Goal: Task Accomplishment & Management: Complete application form

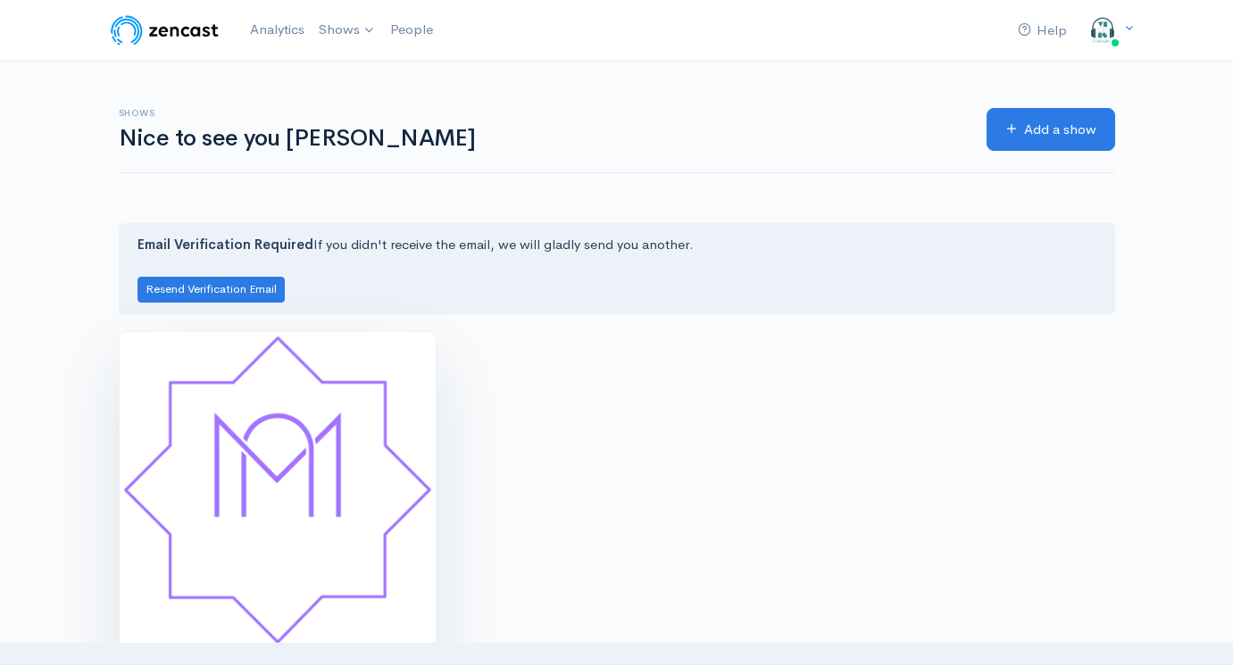
click at [310, 377] on img at bounding box center [278, 490] width 316 height 316
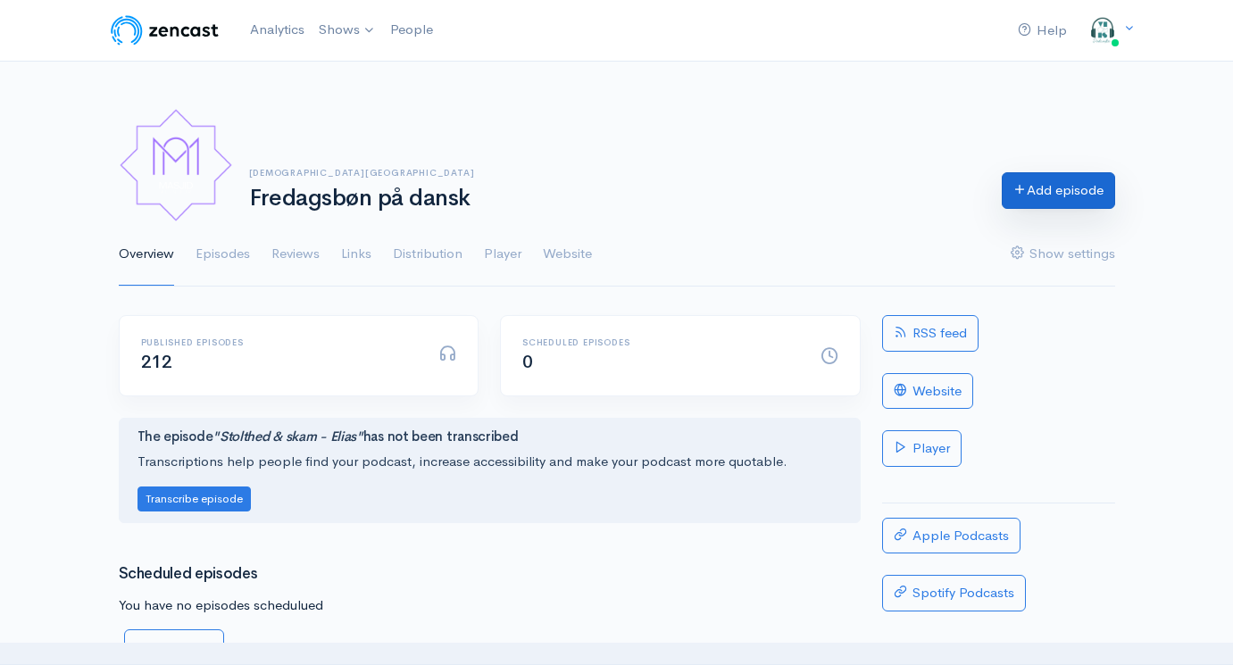
click at [1041, 194] on link "Add episode" at bounding box center [1058, 190] width 113 height 37
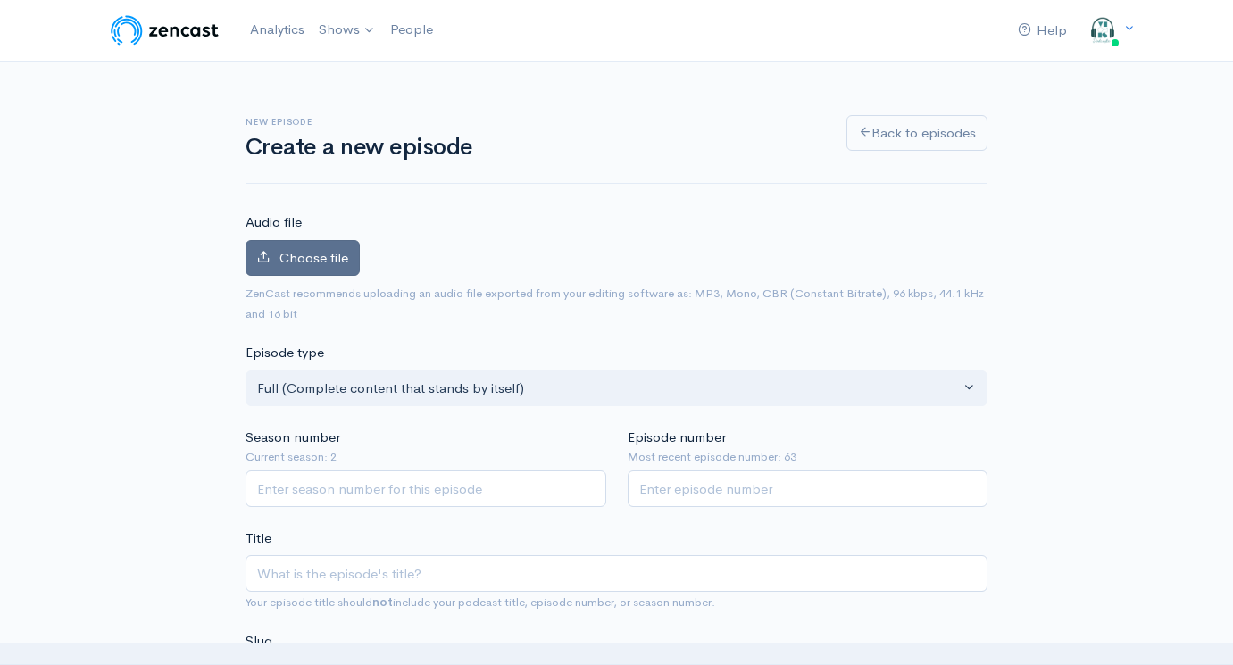
click at [296, 246] on label "Choose file" at bounding box center [303, 258] width 114 height 37
click at [0, 0] on input "Choose file" at bounding box center [0, 0] width 0 height 0
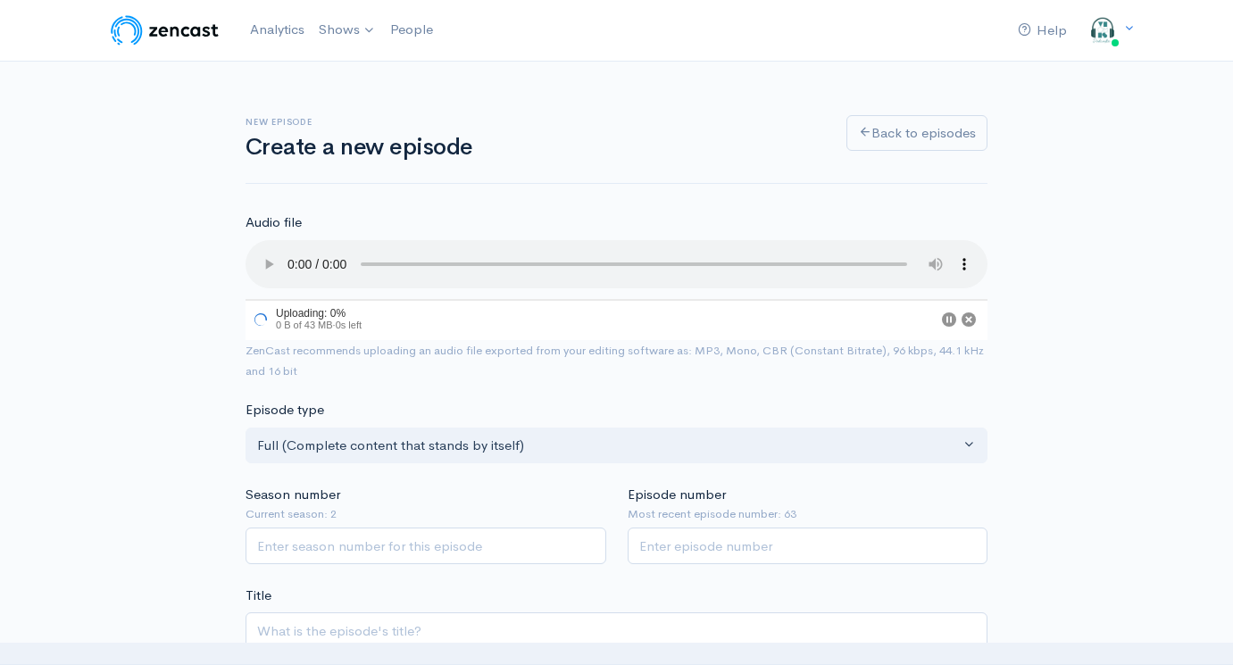
click at [292, 252] on audio at bounding box center [617, 264] width 742 height 48
click at [368, 528] on input "Season number" at bounding box center [426, 546] width 361 height 37
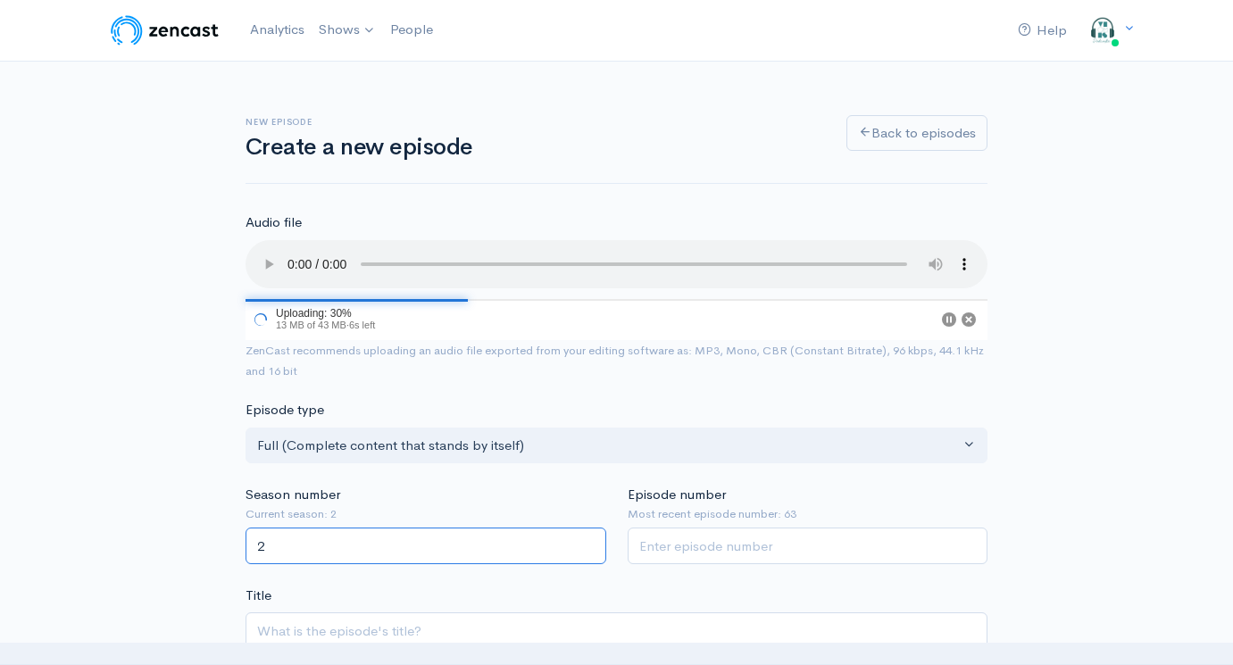
type input "2"
click at [670, 537] on input "Episode number" at bounding box center [808, 546] width 361 height 37
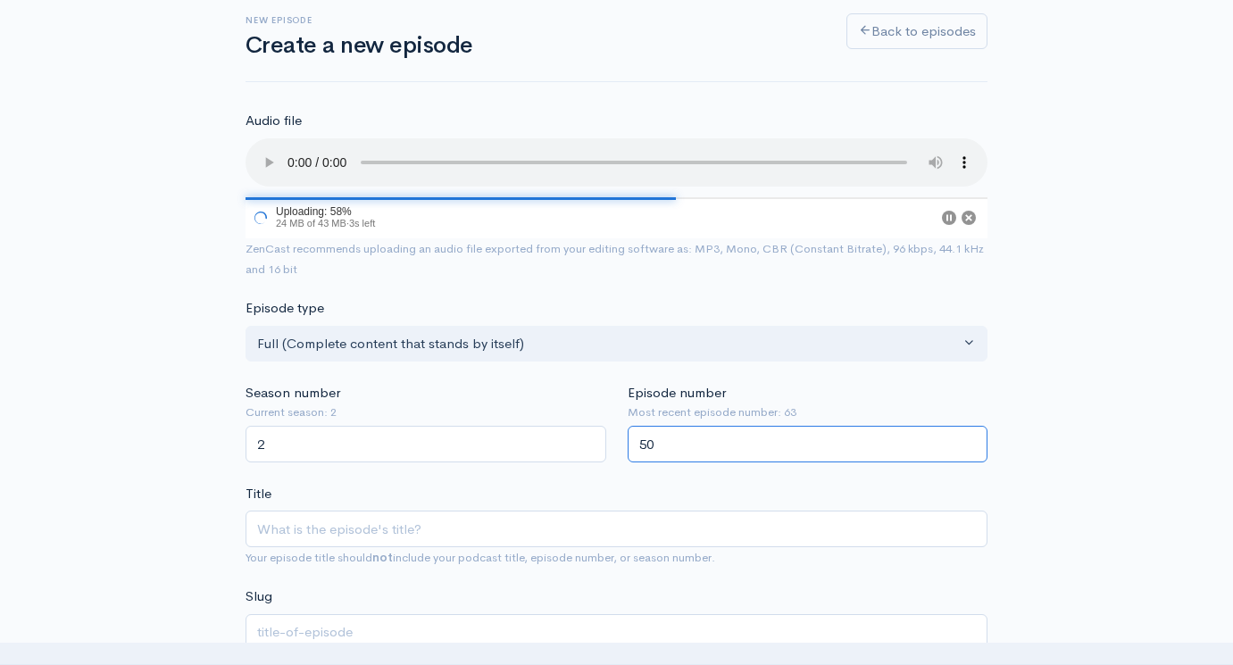
scroll to position [188, 0]
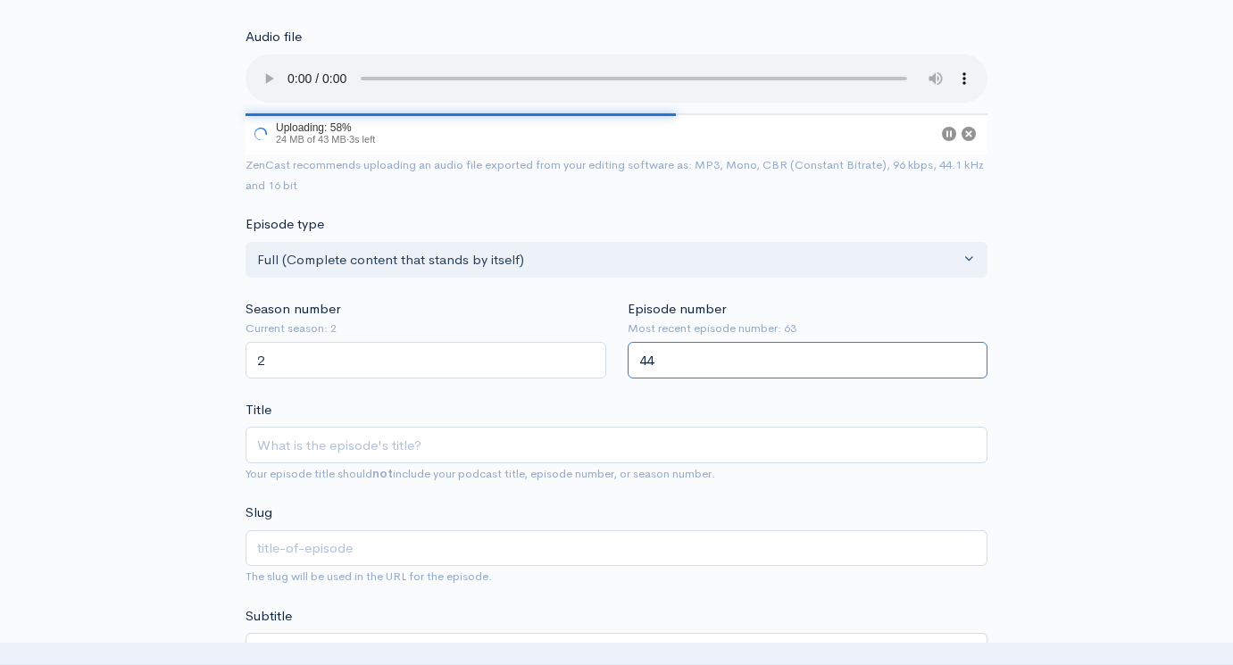
type input "43"
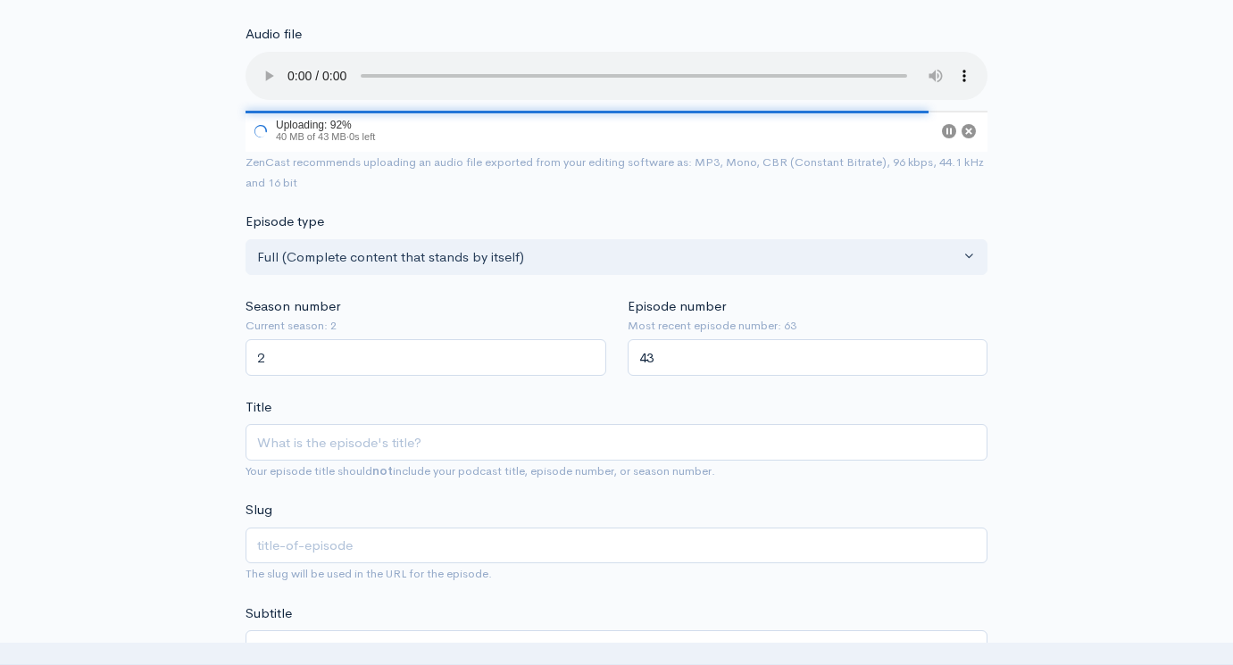
click at [318, 63] on audio at bounding box center [617, 76] width 742 height 48
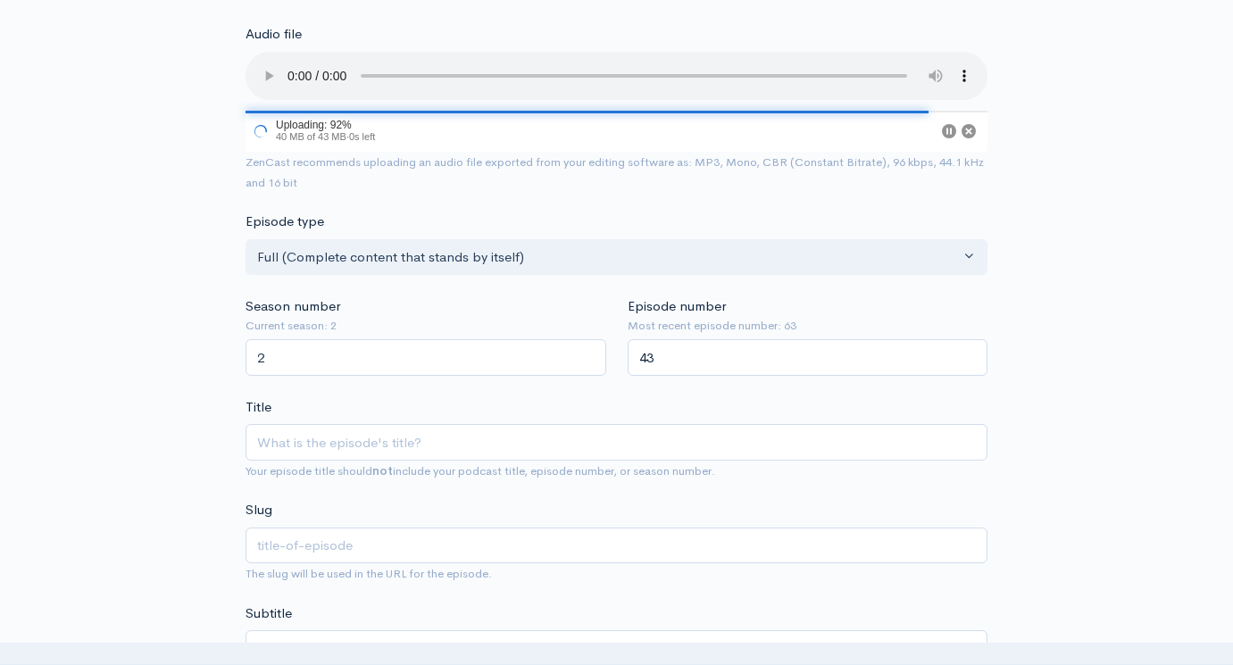
click at [318, 63] on audio at bounding box center [617, 76] width 742 height 48
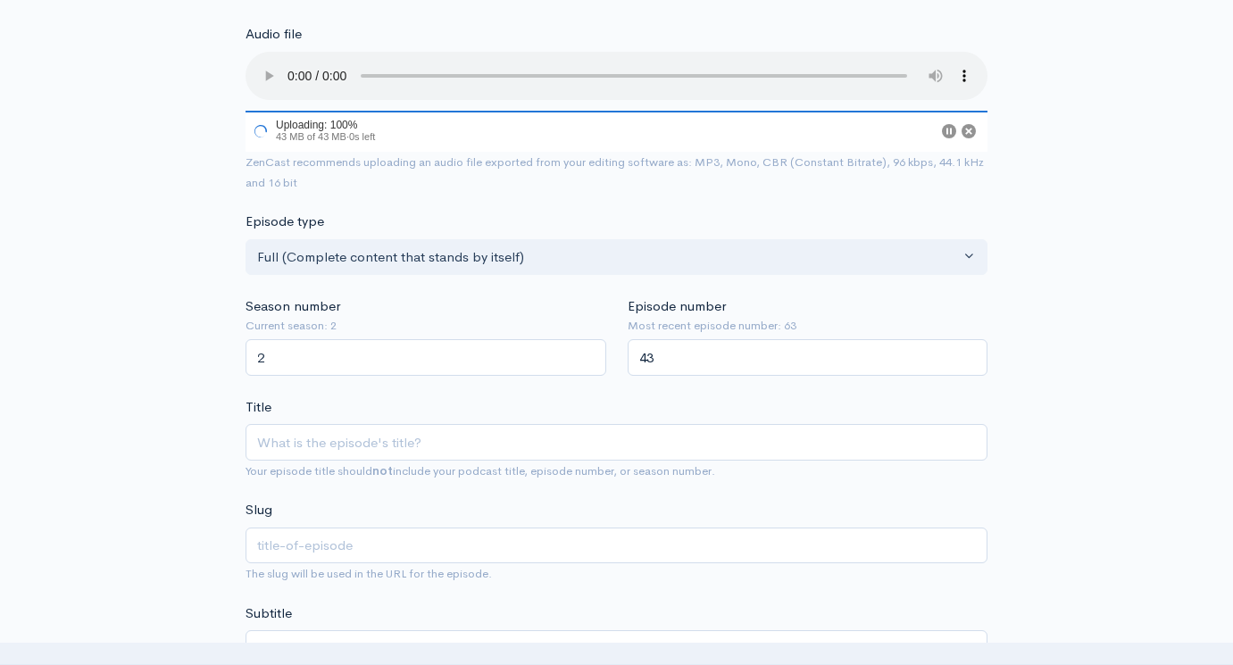
click at [318, 63] on audio at bounding box center [617, 76] width 742 height 48
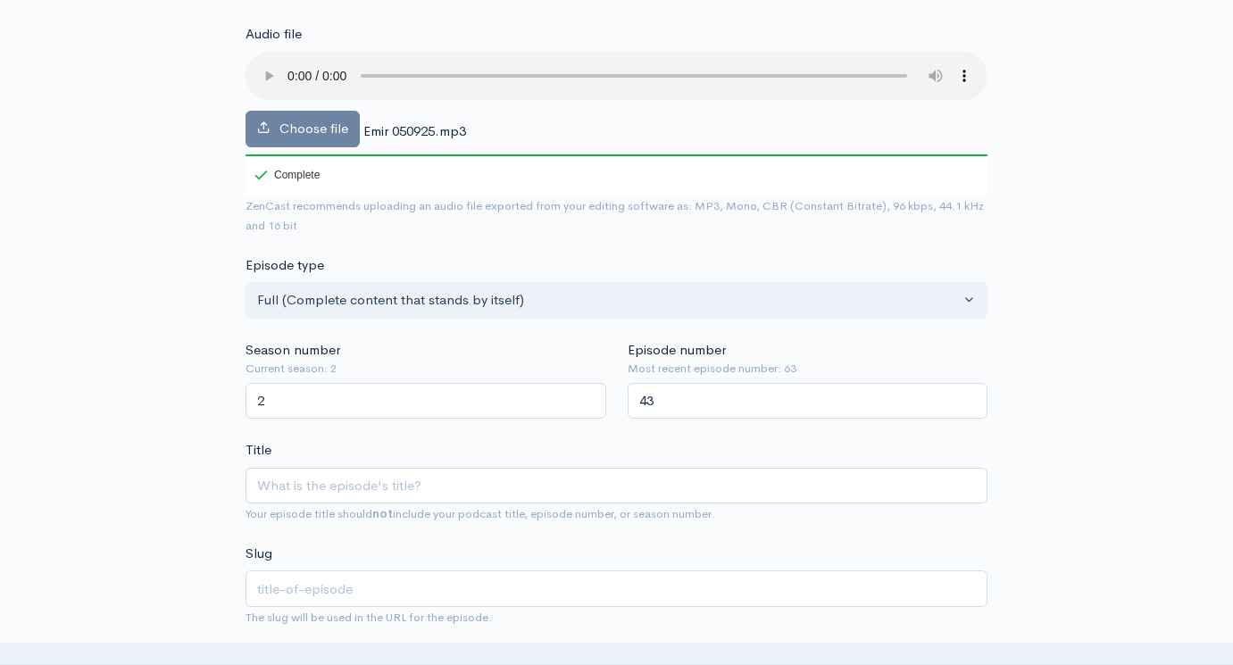
click at [314, 67] on audio at bounding box center [617, 76] width 742 height 48
click at [313, 66] on audio at bounding box center [617, 76] width 742 height 48
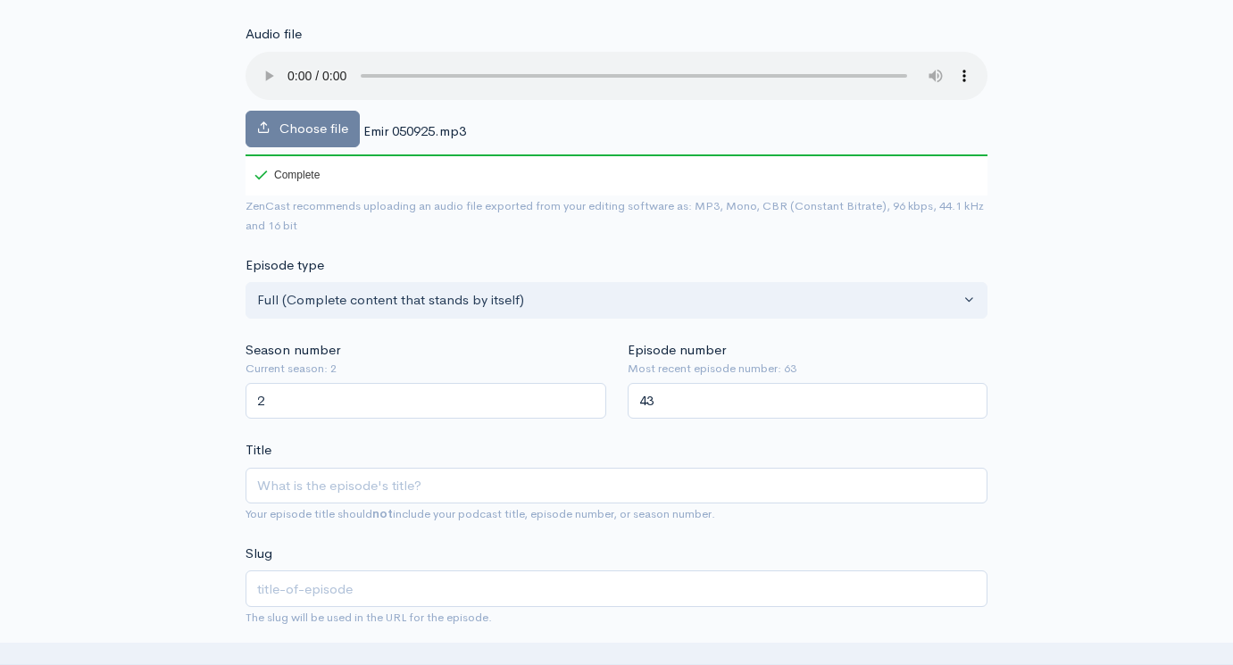
click at [313, 66] on audio at bounding box center [617, 76] width 742 height 48
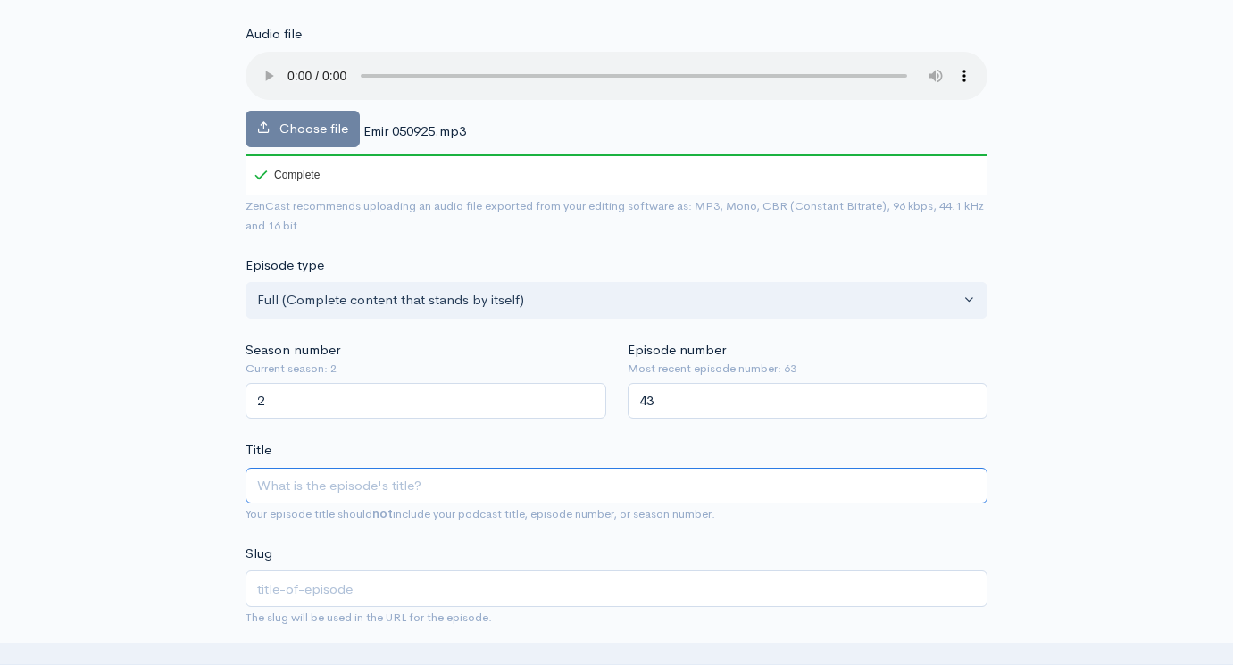
click at [362, 468] on input "Title" at bounding box center [617, 486] width 742 height 37
paste input "Khutba - Det sunde & raske hjerte - Lavdrim"
type input "Khutba - Det sunde & raske hjerte - Lavdrim"
type input "khutba-det-sunde-raske-hjerte-lavdrim"
drag, startPoint x: 478, startPoint y: 460, endPoint x: 684, endPoint y: 486, distance: 207.9
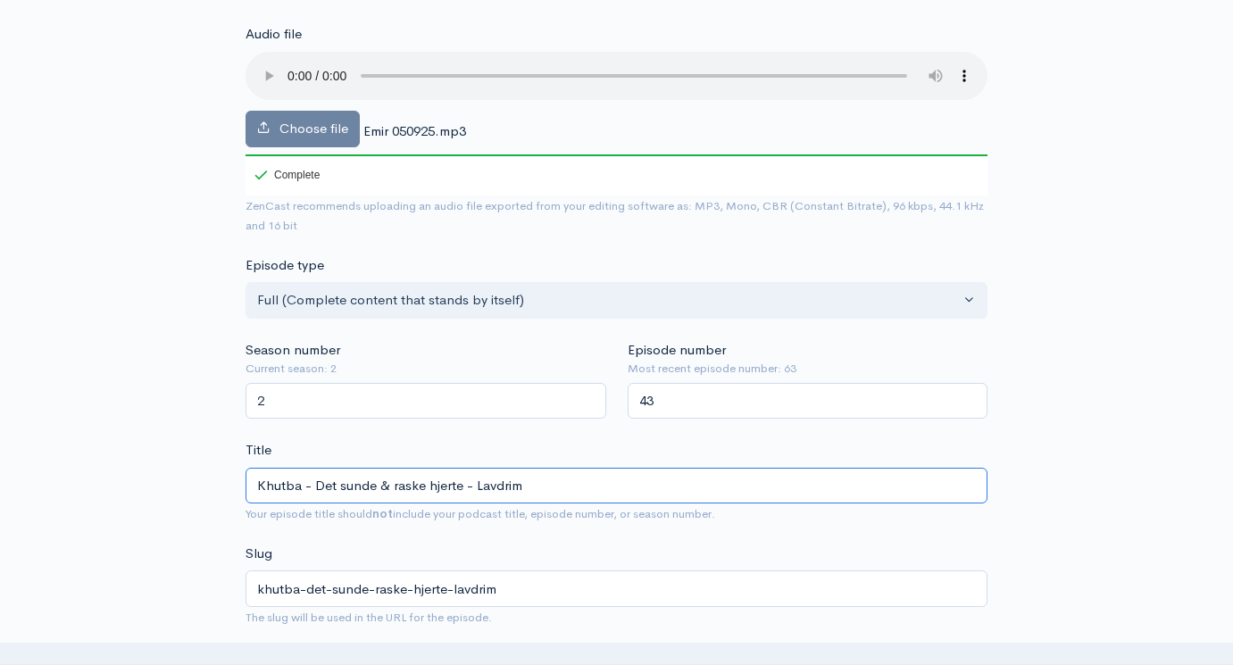
click at [681, 486] on div "Title Khutba - Det sunde & raske hjerte - Lavdrim Your episode title should not…" at bounding box center [617, 482] width 742 height 84
type input "Khutba - Det sunde & raske hjerte - E"
type input "khutba-det-sunde-raske-hjerte-e"
type input "Khutba - Det sunde & raske hjerte - Emi"
type input "khutba-det-sunde-raske-hjerte-emi"
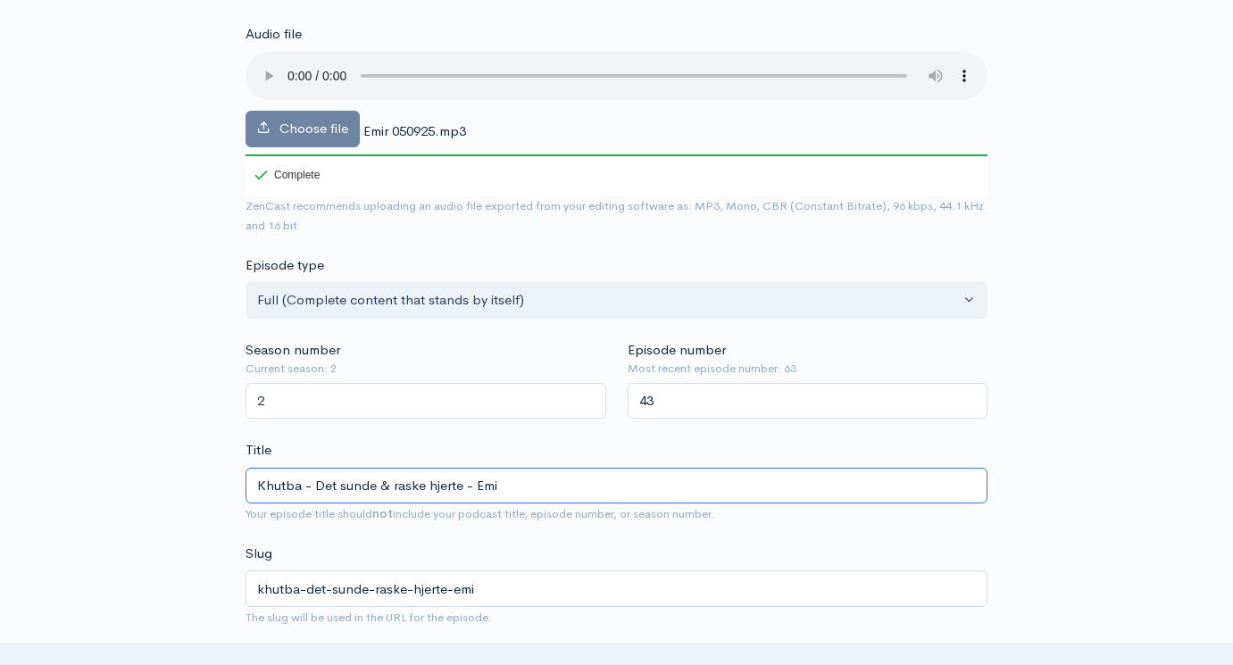
type input "Khutba - Det sunde & raske hjerte - Emir"
type input "khutba-det-sunde-raske-hjerte-emir"
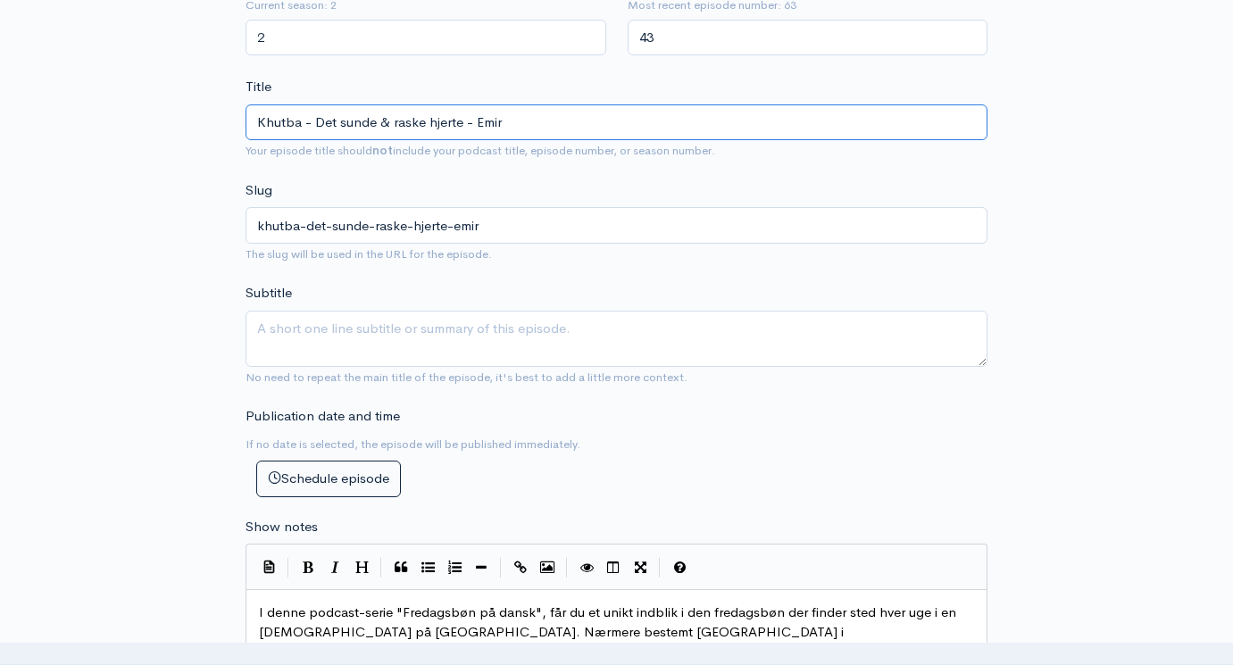
type input "Khutba - Det sunde & raske hjerte - Emir"
click at [538, 662] on pre "​" at bounding box center [616, 672] width 722 height 21
type textarea "I denne podcast-serie "Fredagsbøn på dansk", får du et unikt indblik i den fred…"
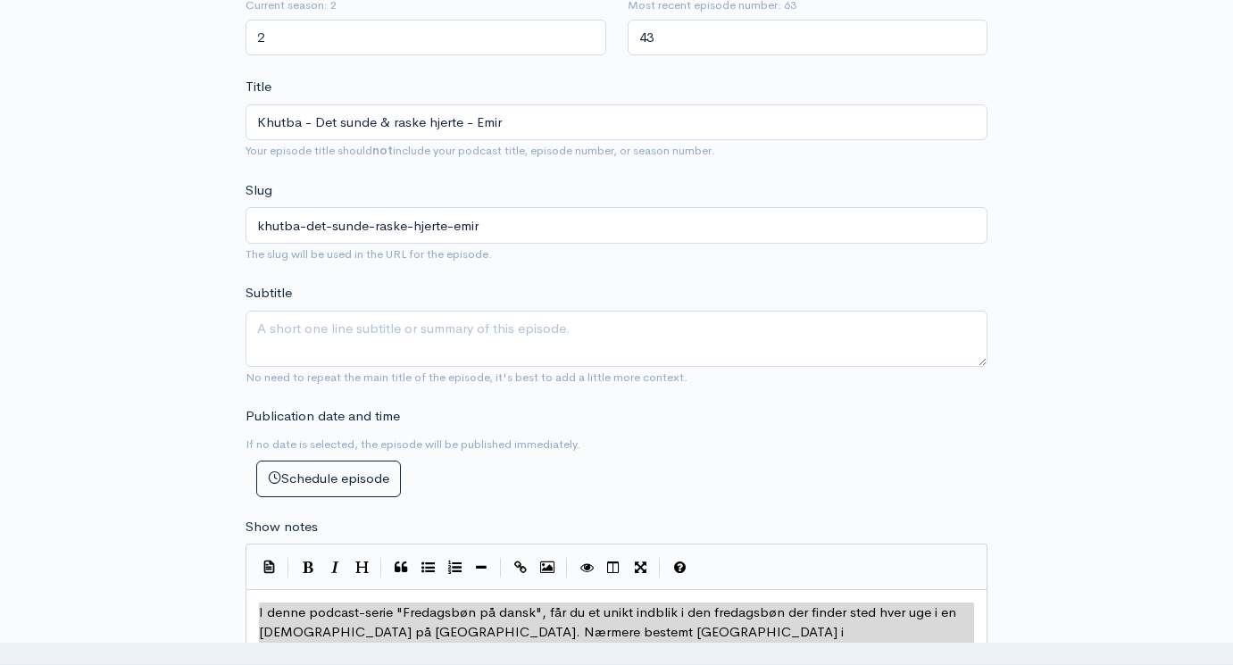
paste textarea
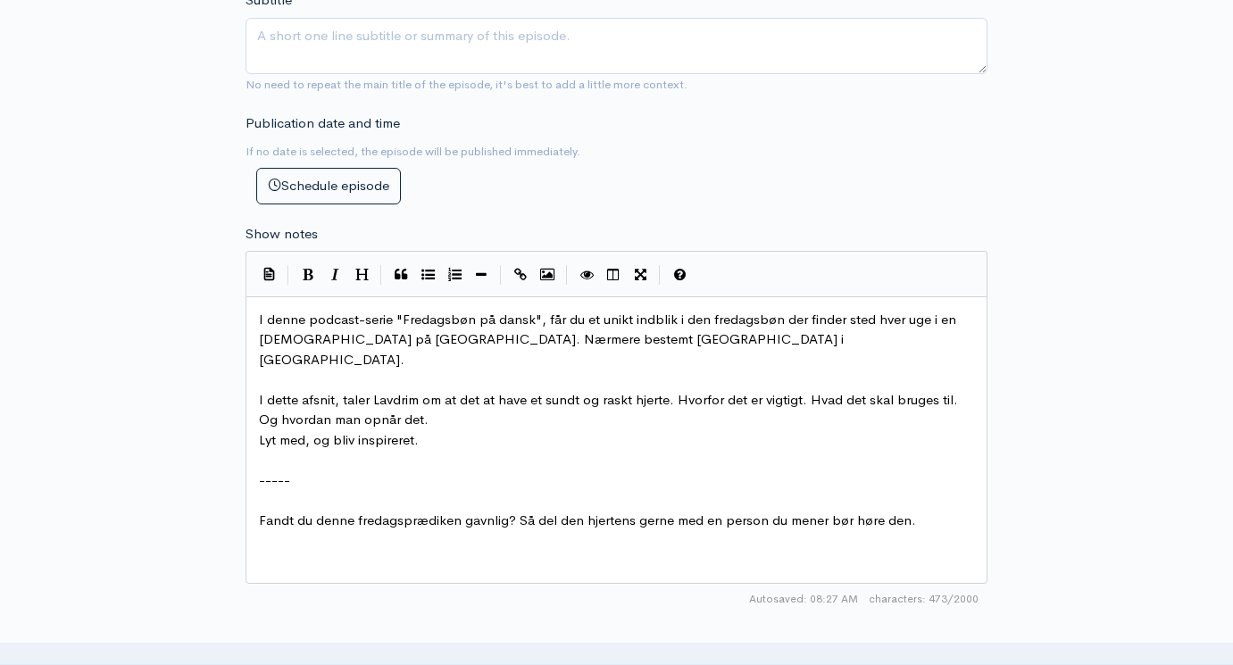
scroll to position [899, 0]
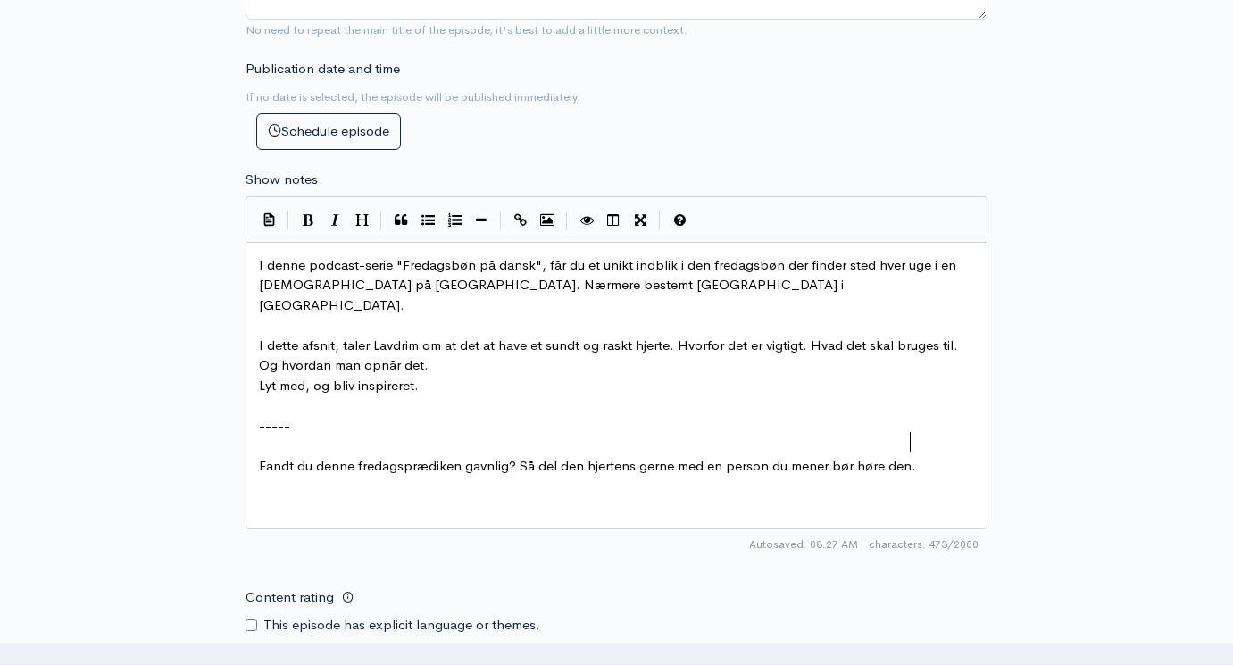
click at [387, 337] on span "I dette afsnit, taler Lavdrim om at det at have et sundt og raskt hjerte. Hvorf…" at bounding box center [610, 355] width 703 height 37
type textarea "Emir"
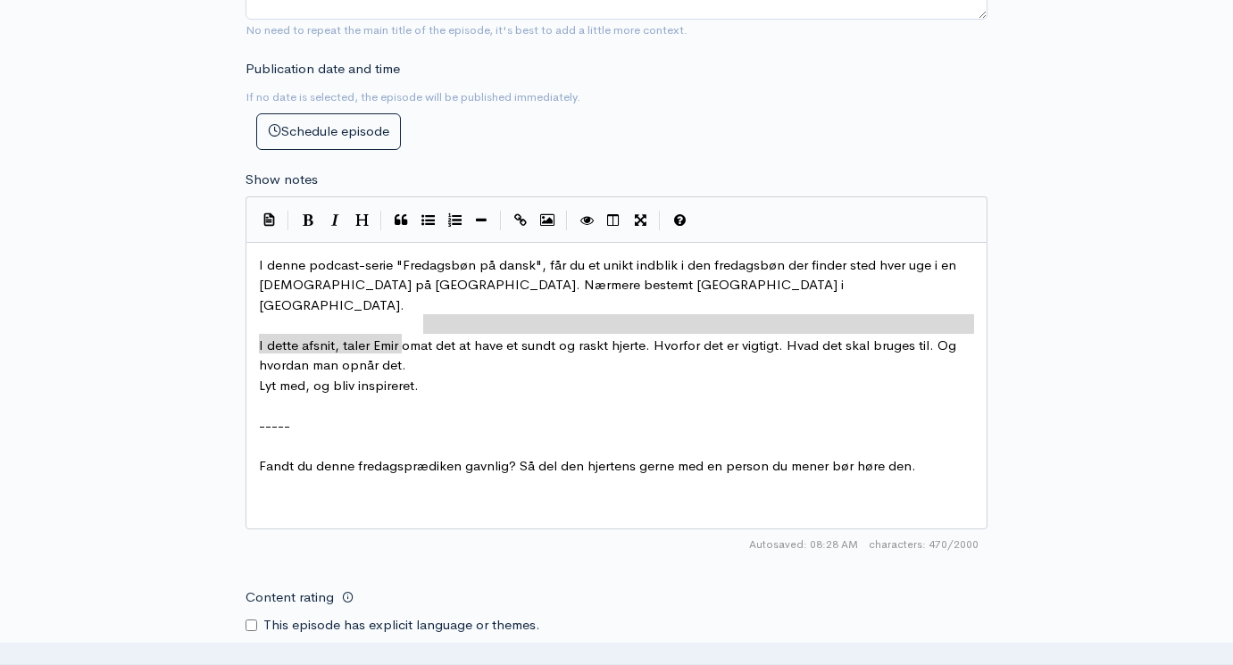
drag, startPoint x: 423, startPoint y: 292, endPoint x: 451, endPoint y: 308, distance: 32.0
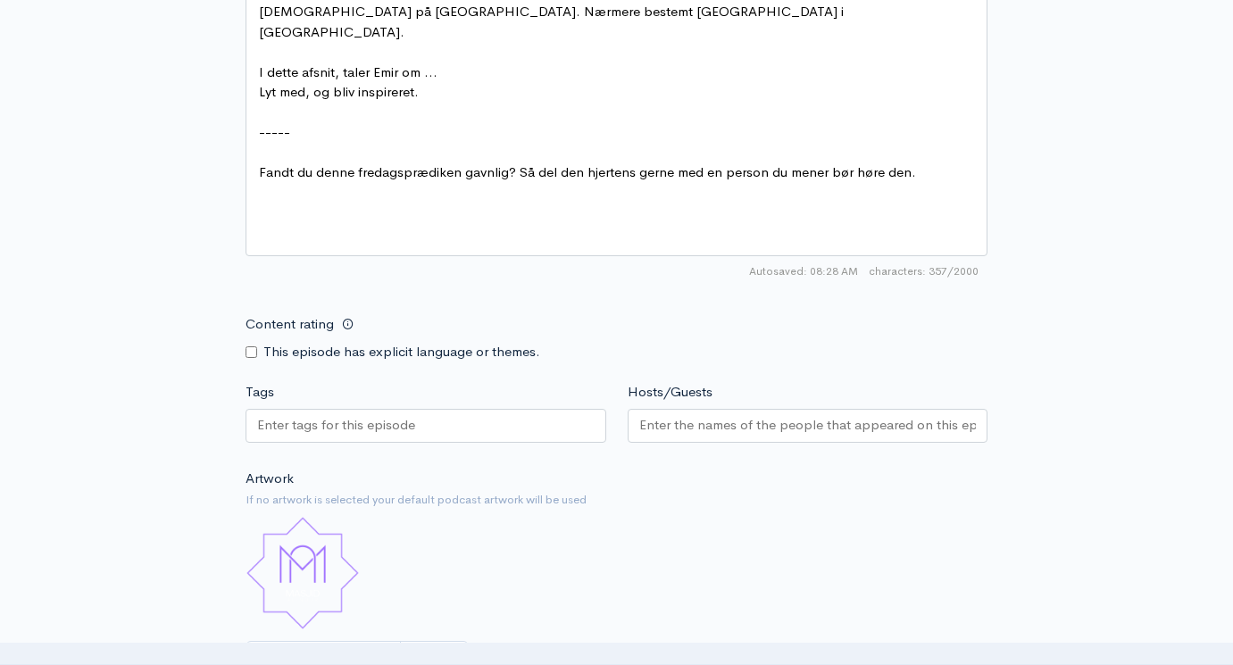
scroll to position [1177, 0]
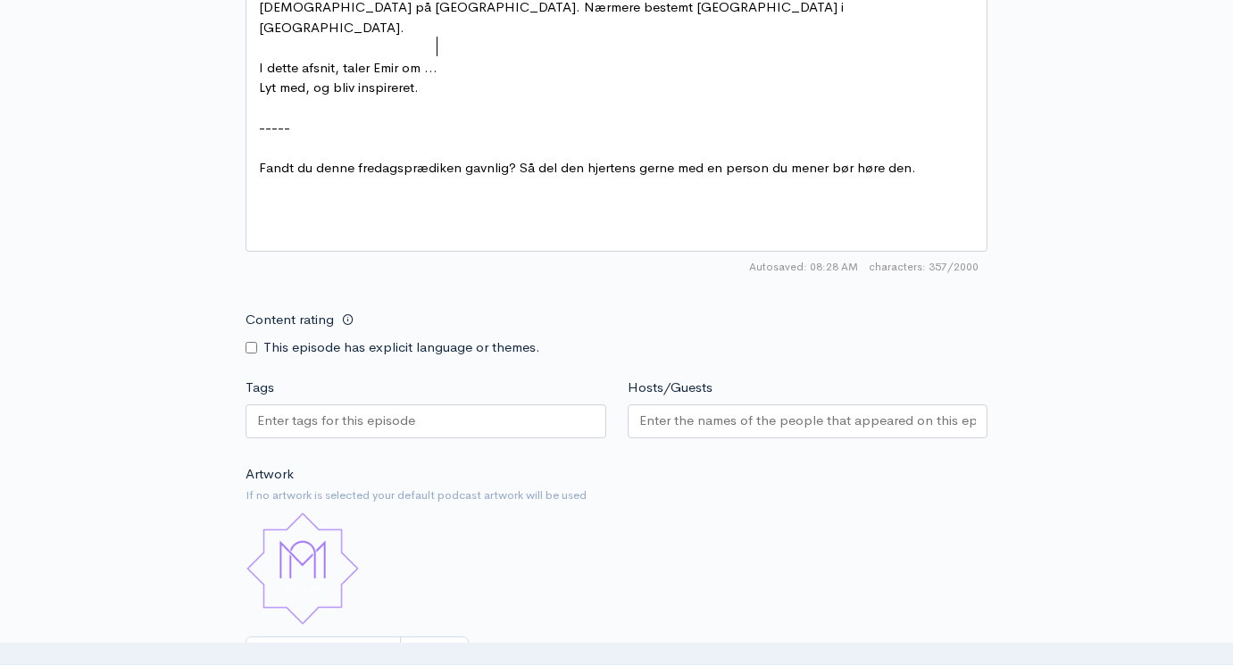
type textarea "..."
click at [741, 411] on input "Hosts/Guests" at bounding box center [807, 421] width 337 height 21
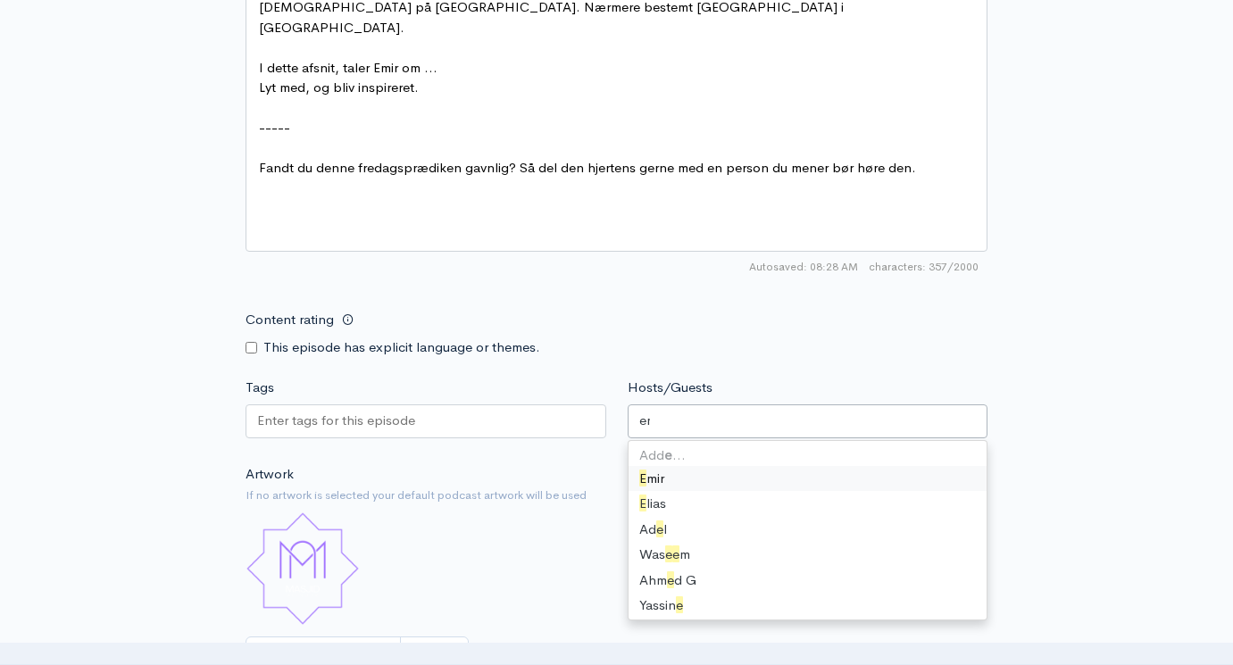
type input "emir"
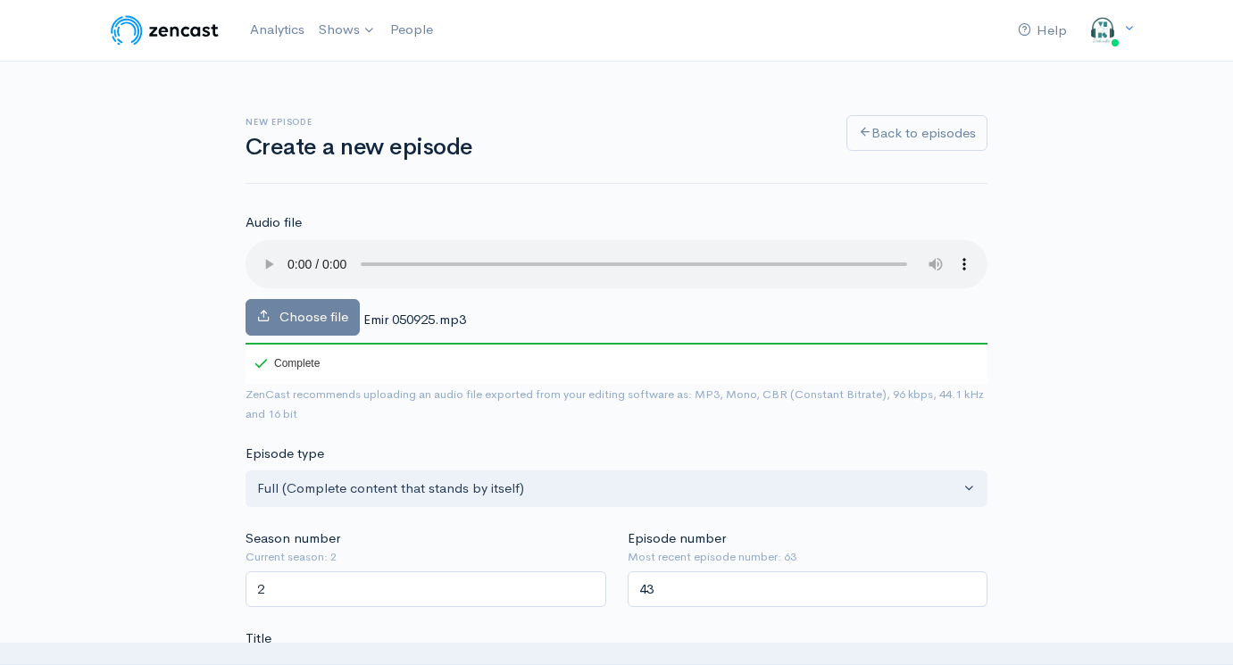
scroll to position [0, 0]
click at [316, 248] on audio at bounding box center [617, 264] width 742 height 48
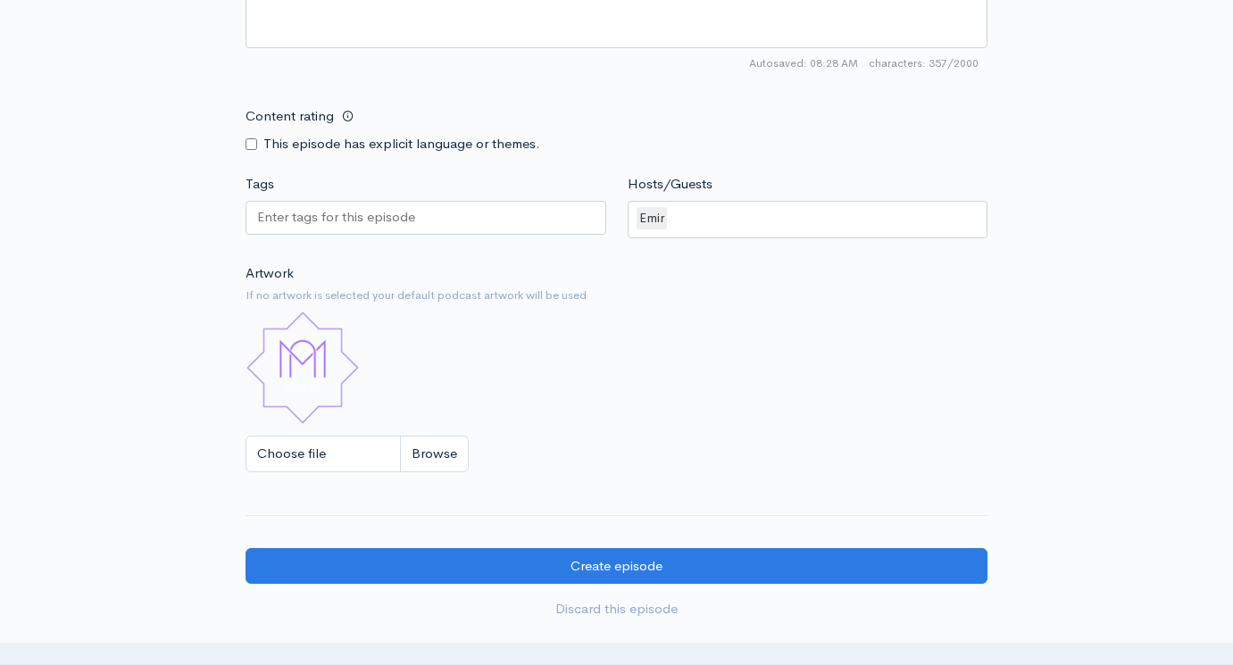
scroll to position [1379, 0]
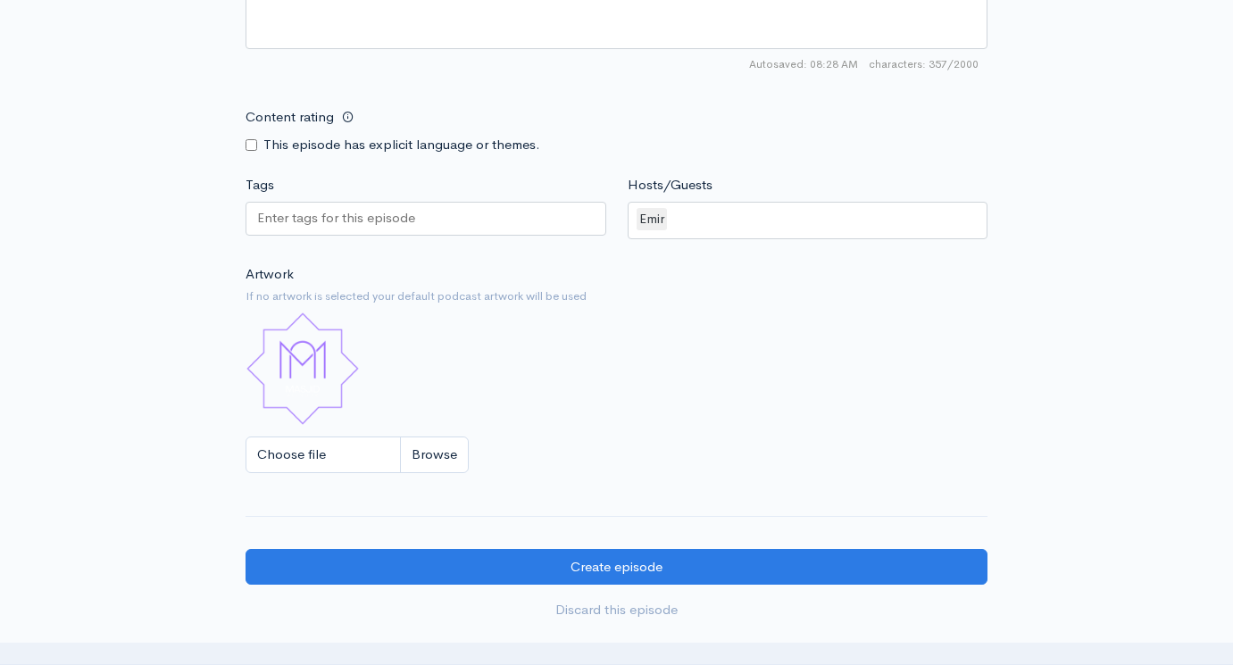
click at [356, 208] on input "Tags" at bounding box center [337, 218] width 161 height 21
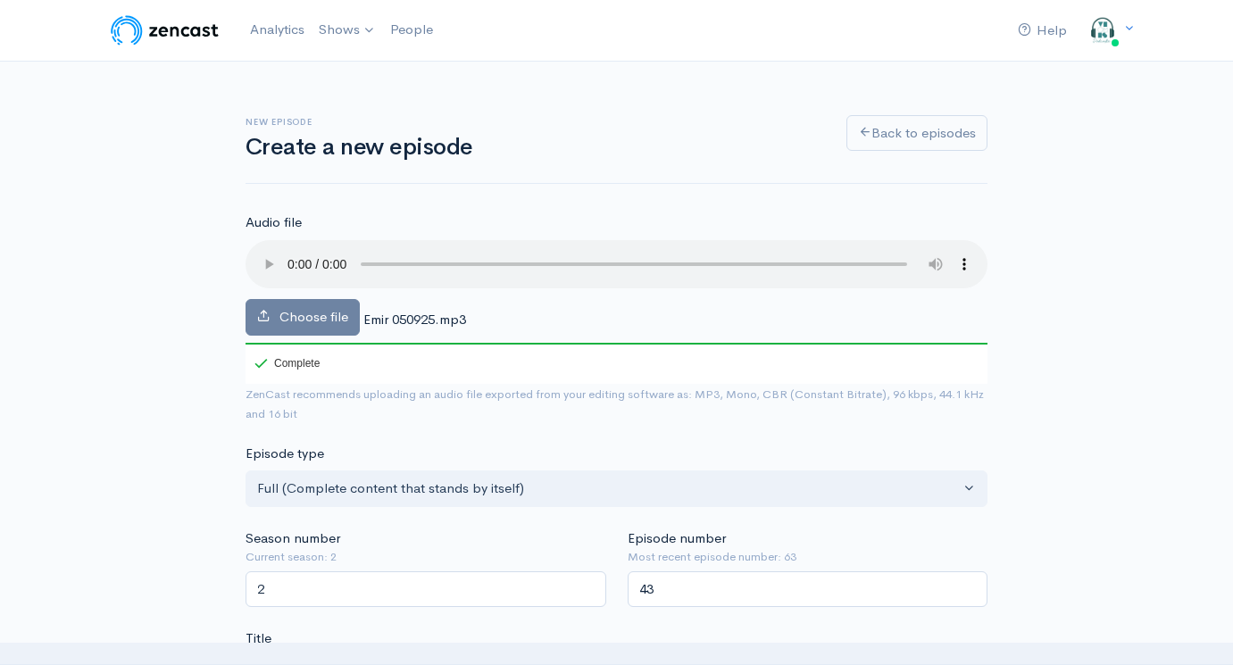
scroll to position [264, 0]
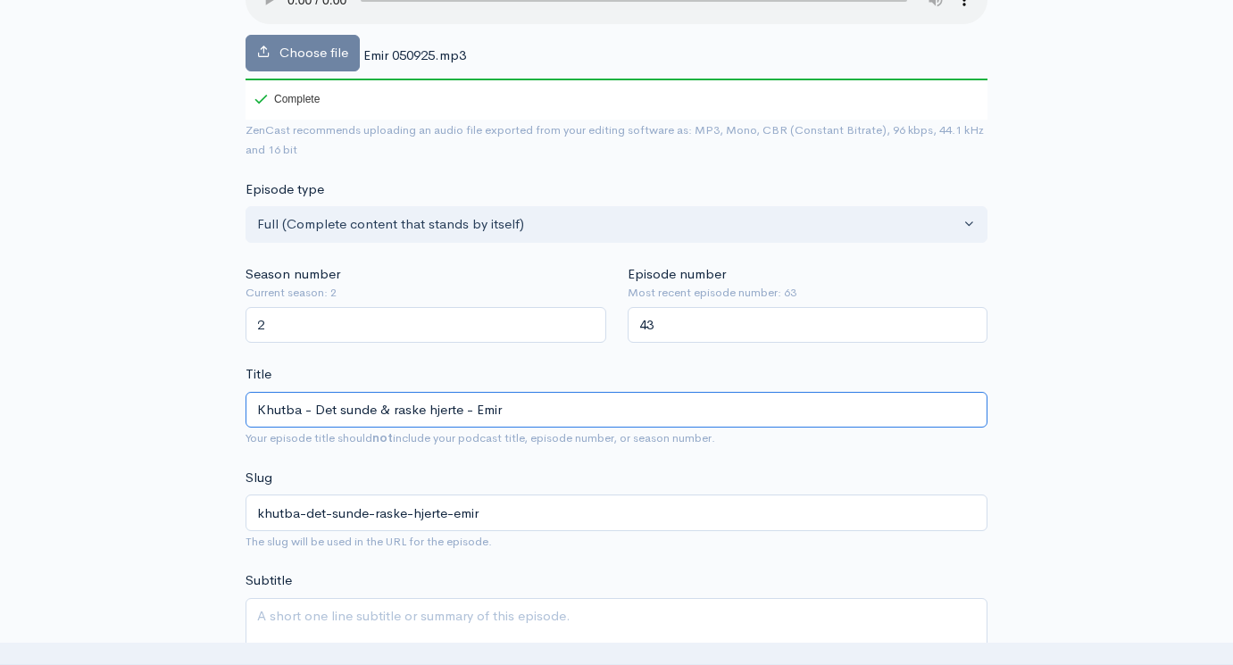
drag, startPoint x: 462, startPoint y: 380, endPoint x: 316, endPoint y: 379, distance: 146.4
click at [316, 392] on input "Khutba - Det sunde & raske hjerte - Emir" at bounding box center [617, 410] width 742 height 37
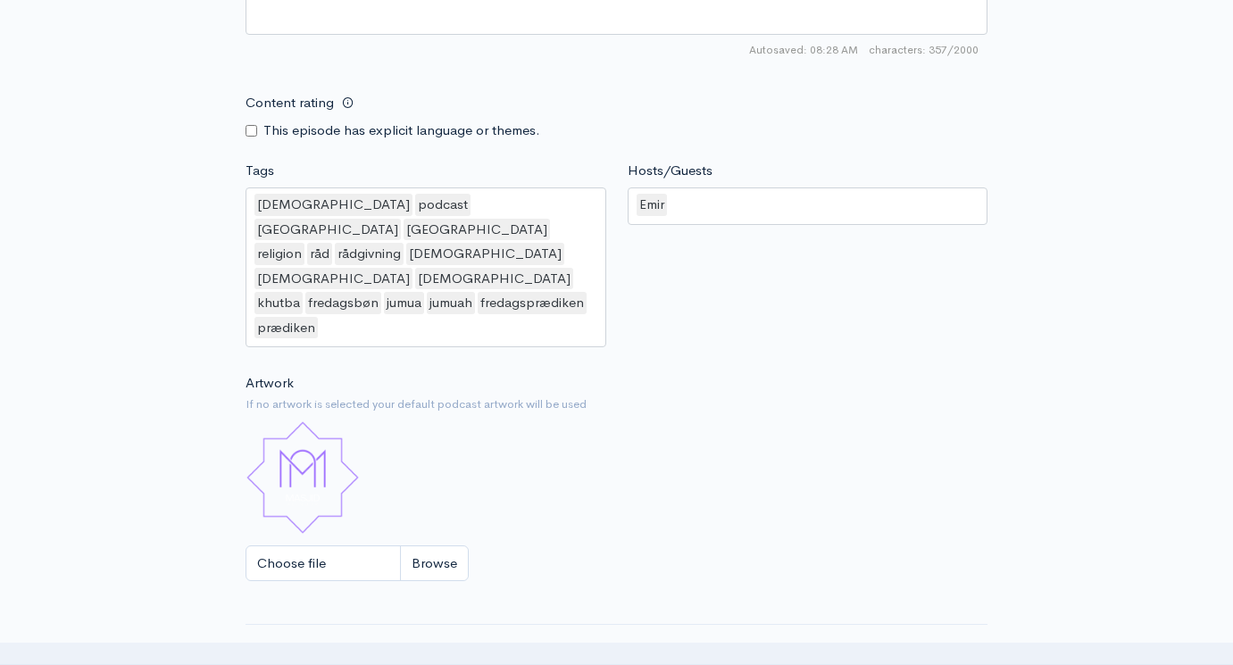
scroll to position [1392, 0]
click at [404, 248] on div "[DEMOGRAPHIC_DATA] podcast [GEOGRAPHIC_DATA] [GEOGRAPHIC_DATA] religion råd råd…" at bounding box center [426, 269] width 361 height 160
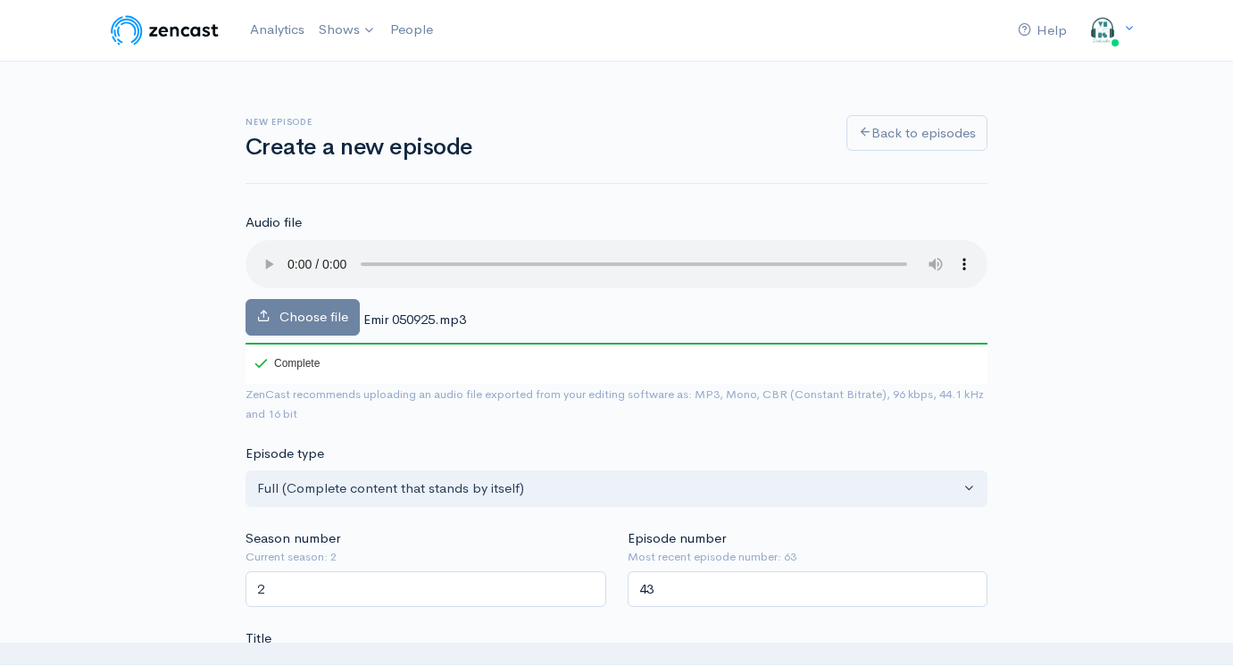
scroll to position [0, 0]
click at [313, 254] on audio at bounding box center [617, 264] width 742 height 48
click at [317, 252] on audio at bounding box center [617, 264] width 742 height 48
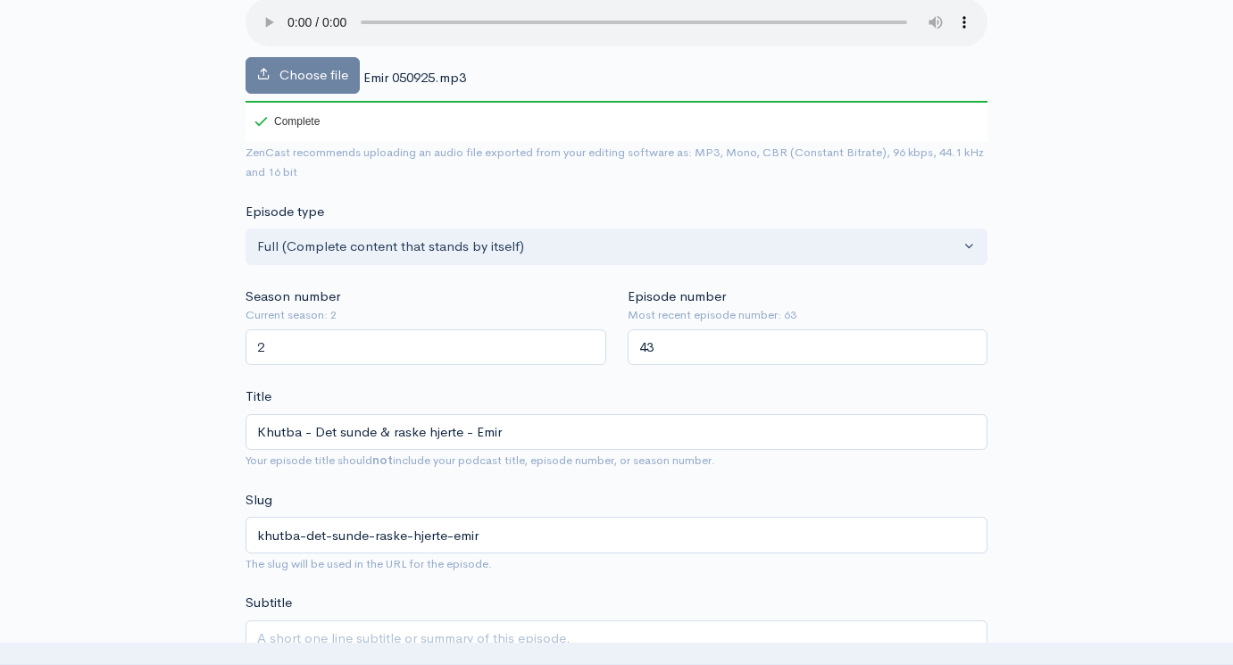
scroll to position [260, 0]
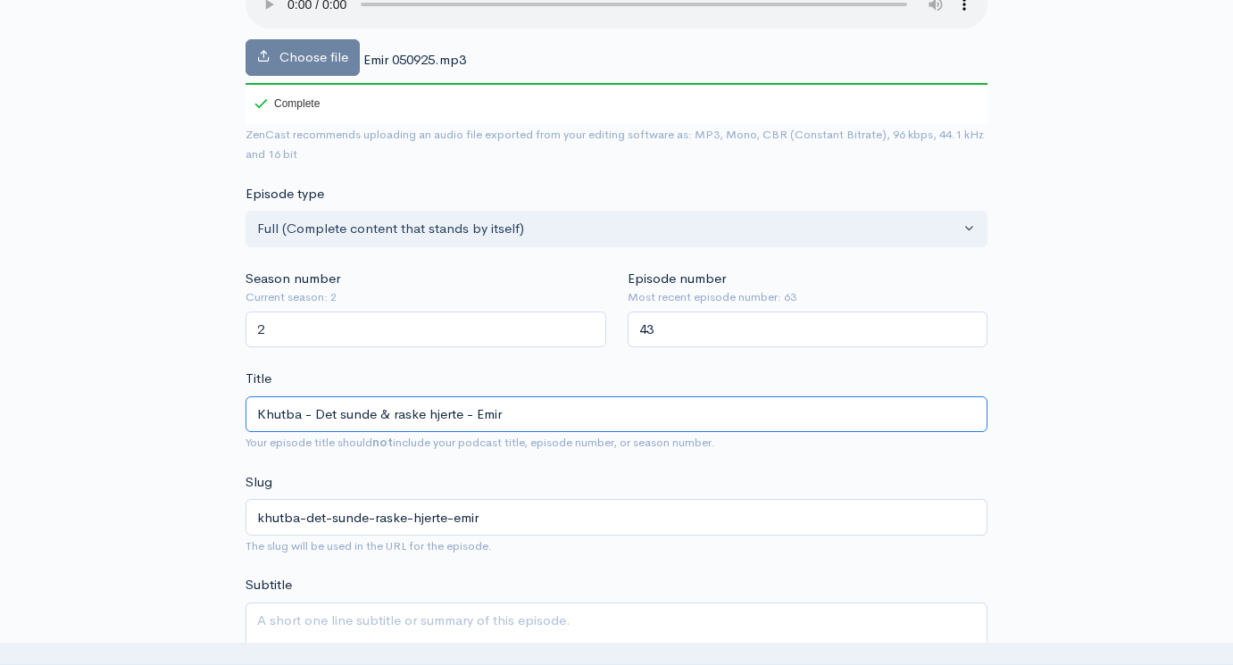
drag, startPoint x: 462, startPoint y: 393, endPoint x: 316, endPoint y: 387, distance: 145.6
click at [316, 396] on input "Khutba - Det sunde & raske hjerte - Emir" at bounding box center [617, 414] width 742 height 37
type input "Khutba - L - Emir"
type input "khutba-l-emir"
type input "Khutba - Lø - Emir"
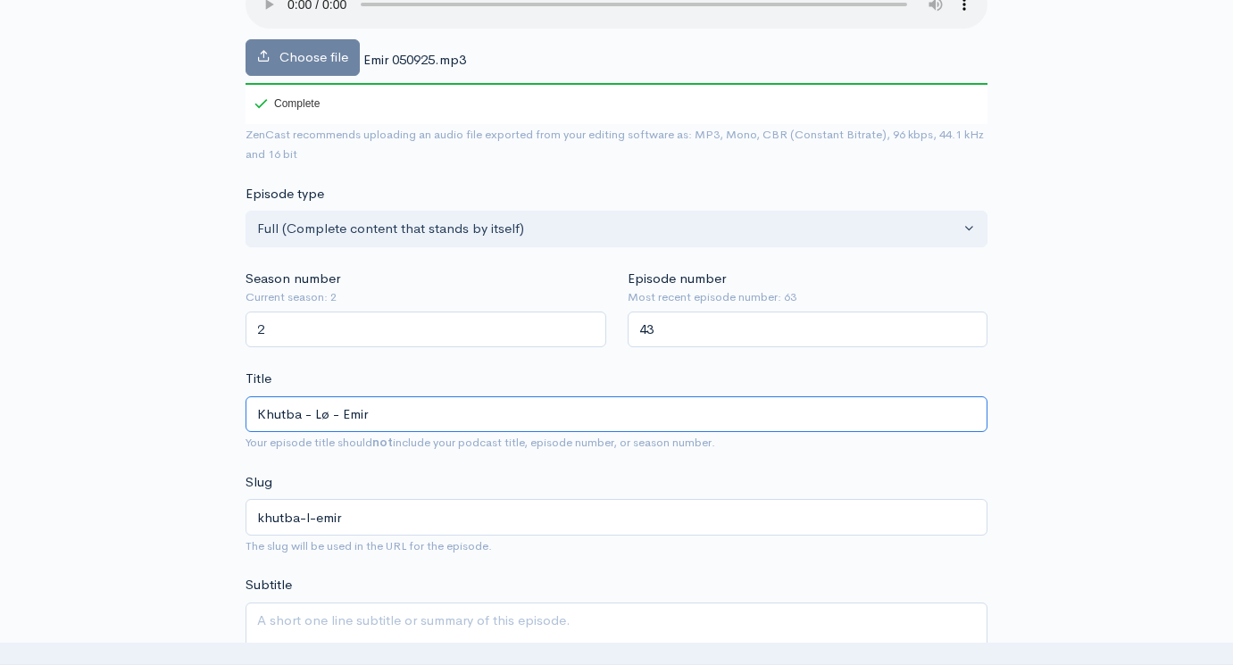
type input "khutba-lo-emir"
type input "Khutba - Løs - Emir"
type input "khutba-[GEOGRAPHIC_DATA]"
type input "Khutba - Løsni - Emir"
type input "khutba-losni-emir"
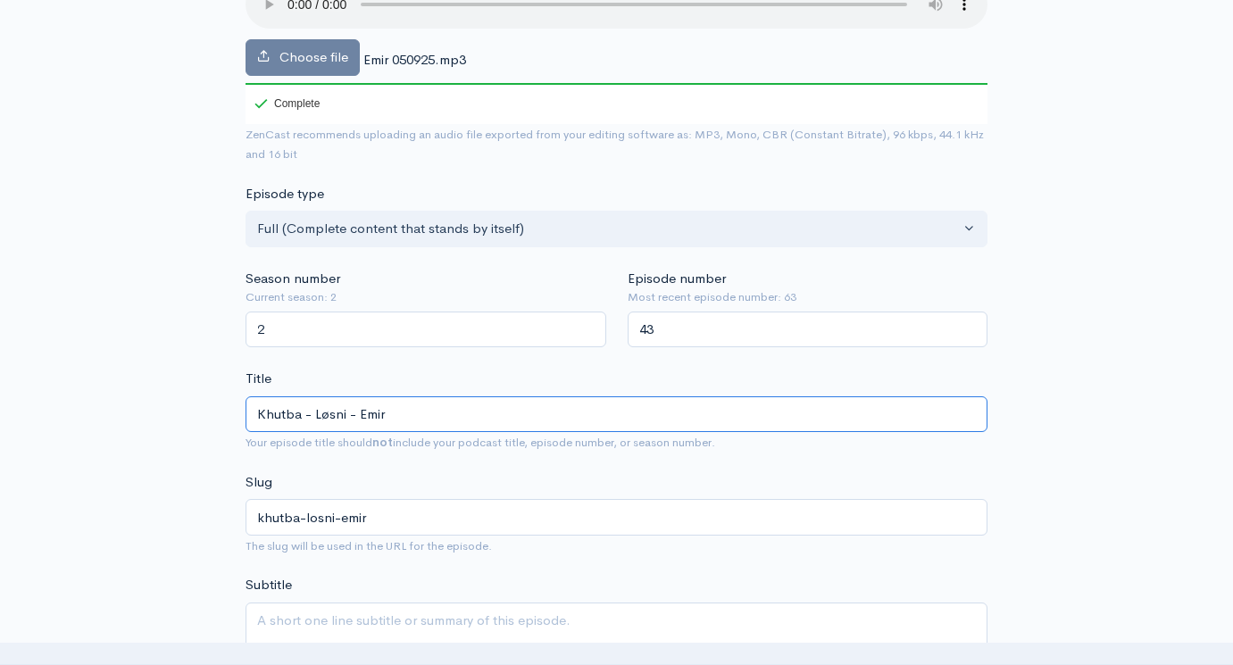
type input "Khutba - Løsnin - Emir"
type input "khutba-losnin-emir"
type input "Khutba - Løsning - Emir"
type input "khutba-losning-emir"
type input "Khutba - Løsningen - Emir"
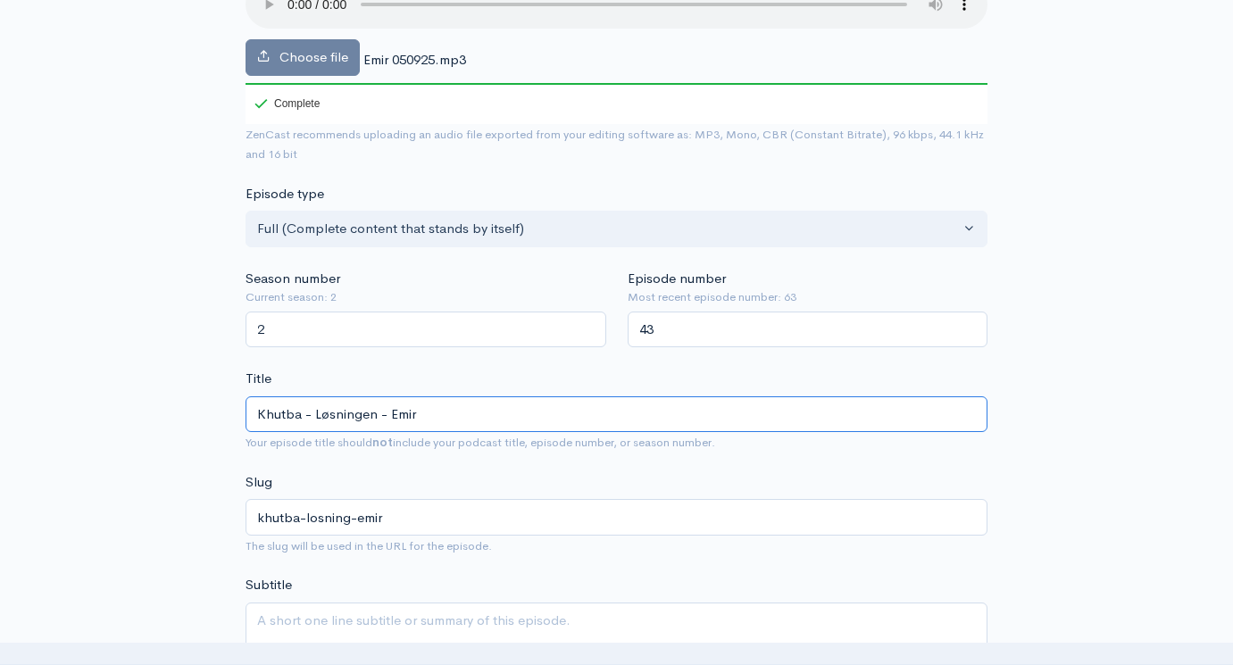
type input "khutba-losningen-emir"
type input "Khutba - Løsningen på - Emir"
type input "khutba-losningen-pa-emir"
type input "Khutba - Løsningen på vo - Emir"
type input "khutba-losningen-pa-vo-emir"
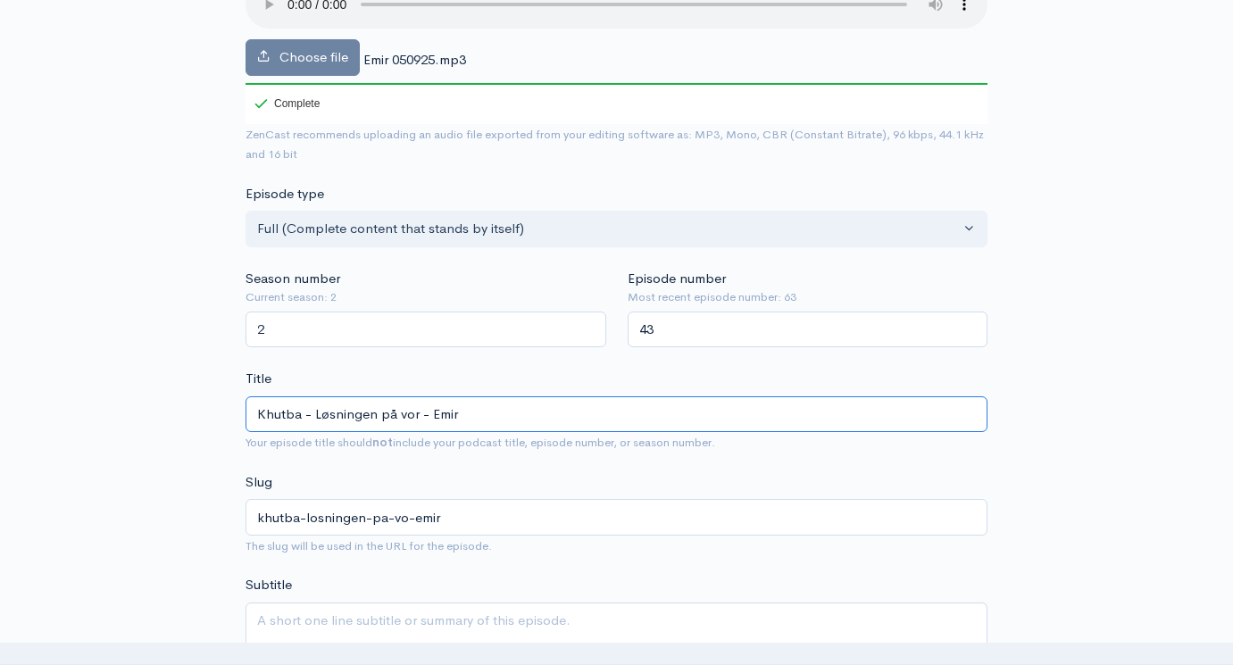
type input "Khutba - Løsningen på vore - Emir"
type input "khutba-losningen-pa-vore-emir"
type input "Khutba - Løsningen på vores - Emir"
type input "khutba-losningen-pa-vores-emir"
type input "Khutba - Løsningen på vores p - Emir"
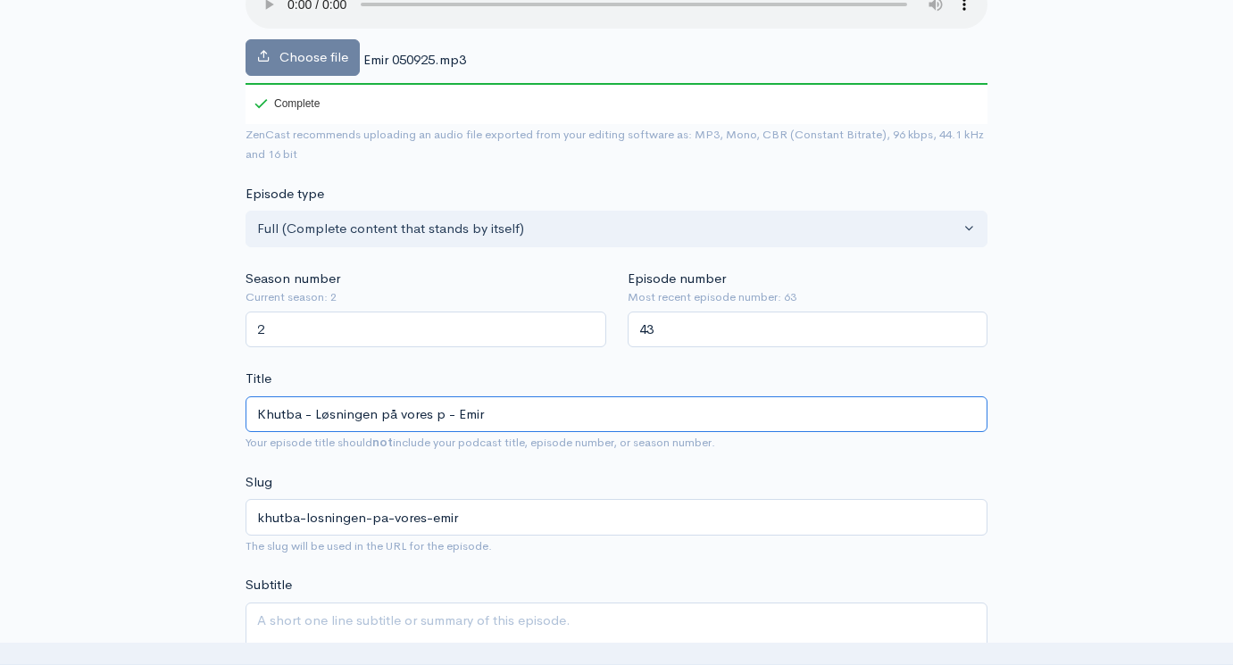
type input "khutba-losningen-pa-vores-p-emir"
type input "Khutba - Løsningen på vores pr - Emir"
type input "khutba-losningen-pa-vores-pr-emir"
type input "Khutba - Løsningen på vores pro - Emir"
type input "khutba-losningen-pa-vores-pro-emir"
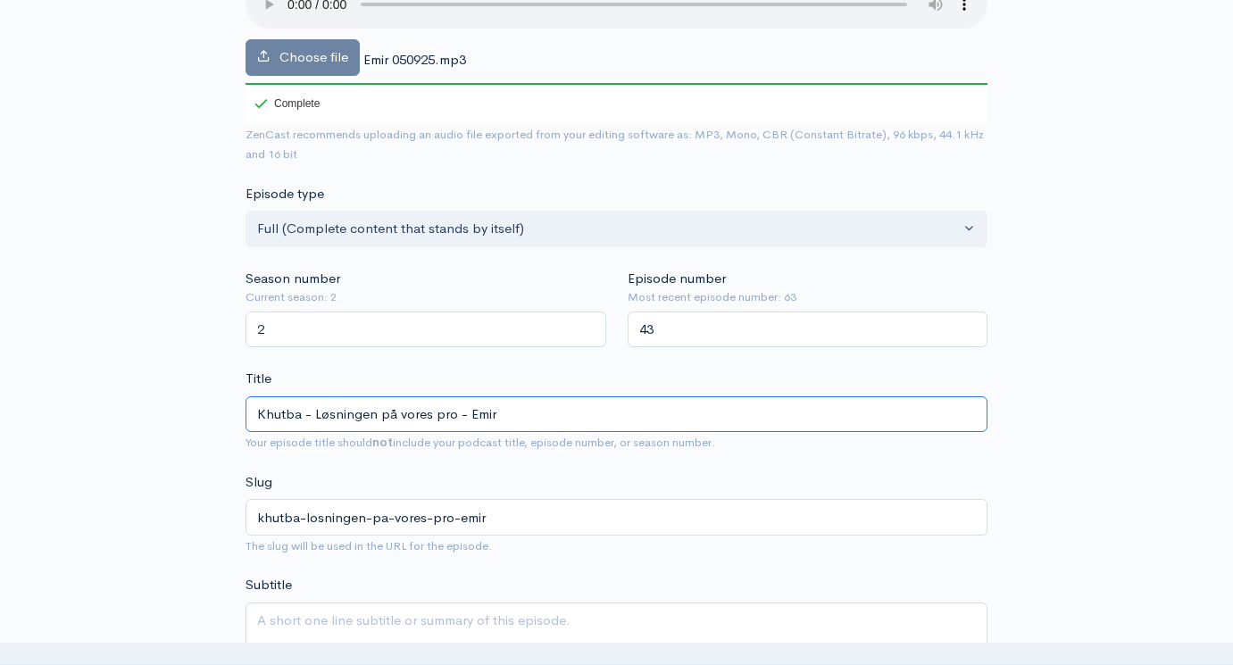
type input "Khutba - Løsningen på vores prob - Emir"
type input "khutba-losningen-pa-vores-prob-emir"
type input "Khutba - Løsningen på vores probl - Emir"
type input "khutba-losningen-pa-vores-probl-emir"
type input "Khutba - Løsningen på vores proble - Emir"
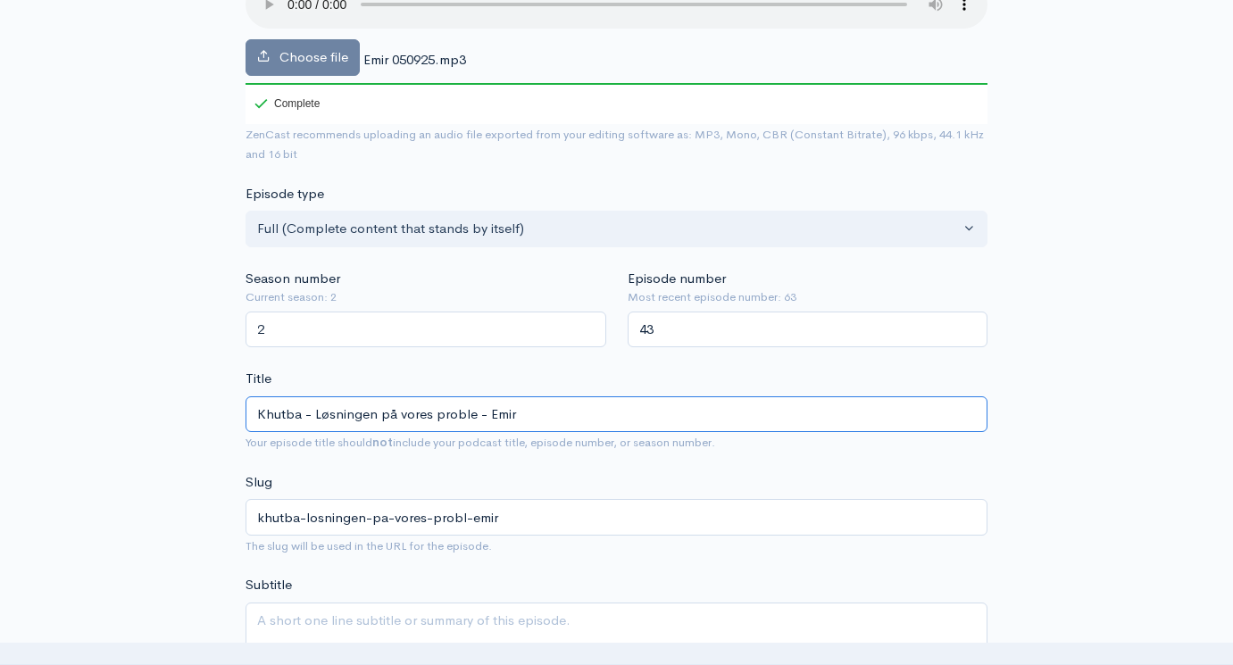
type input "khutba-losningen-pa-vores-proble-emir"
type input "Khutba - Løsningen på vores problem - Emir"
type input "khutba-losningen-pa-vores-problem-emir"
type input "Khutba - Løsningen på vores problemer - Emir"
type input "khutba-losningen-pa-vores-problemer-emir"
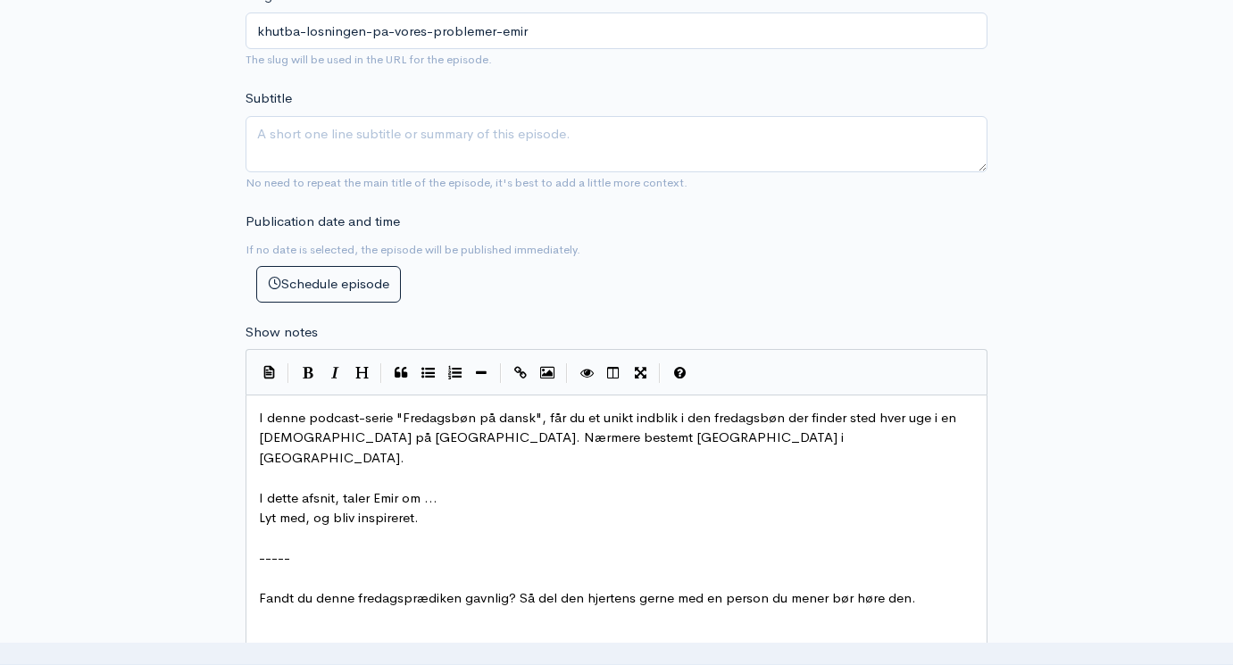
scroll to position [746, 0]
type input "Khutba - Løsningen på vores problemer - Emir"
type textarea "..."
drag, startPoint x: 445, startPoint y: 451, endPoint x: 421, endPoint y: 444, distance: 24.3
type textarea "løsningen fængsler"
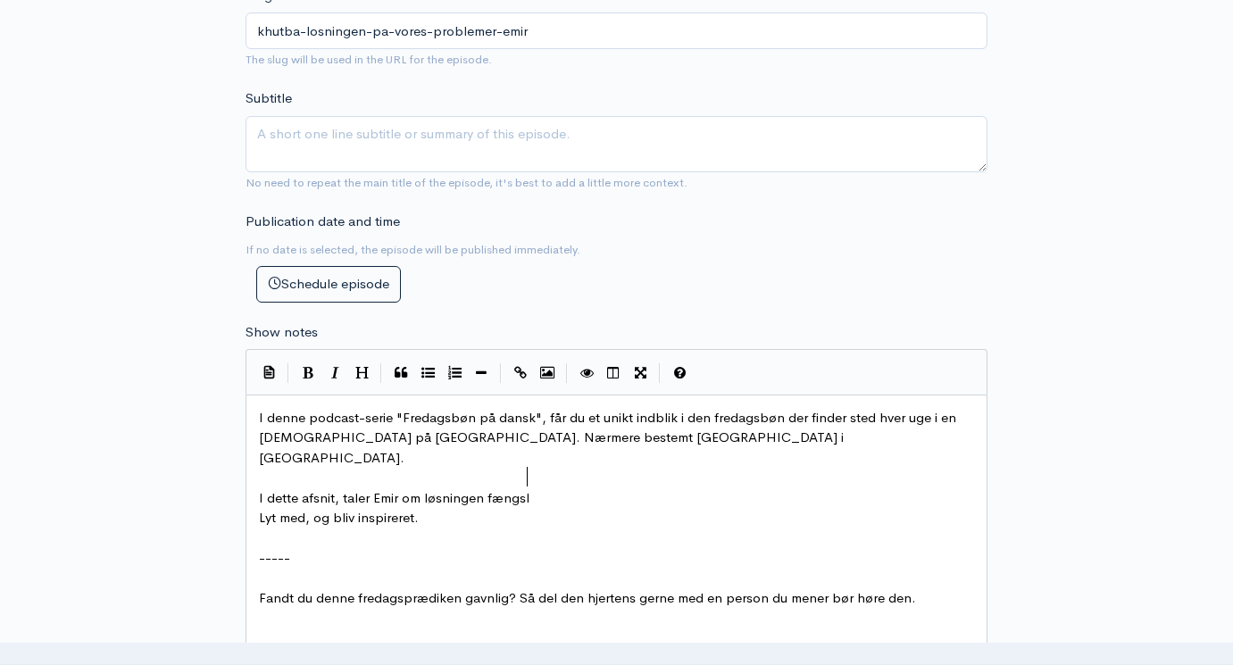
scroll to position [9, 119]
click at [487, 489] on span "I dette afsnit, taler Emir om løsningen fængsler" at bounding box center [400, 497] width 282 height 17
type textarea "stoffer,"
click at [599, 508] on pre "Lyt med, og bliv inspireret." at bounding box center [616, 518] width 722 height 21
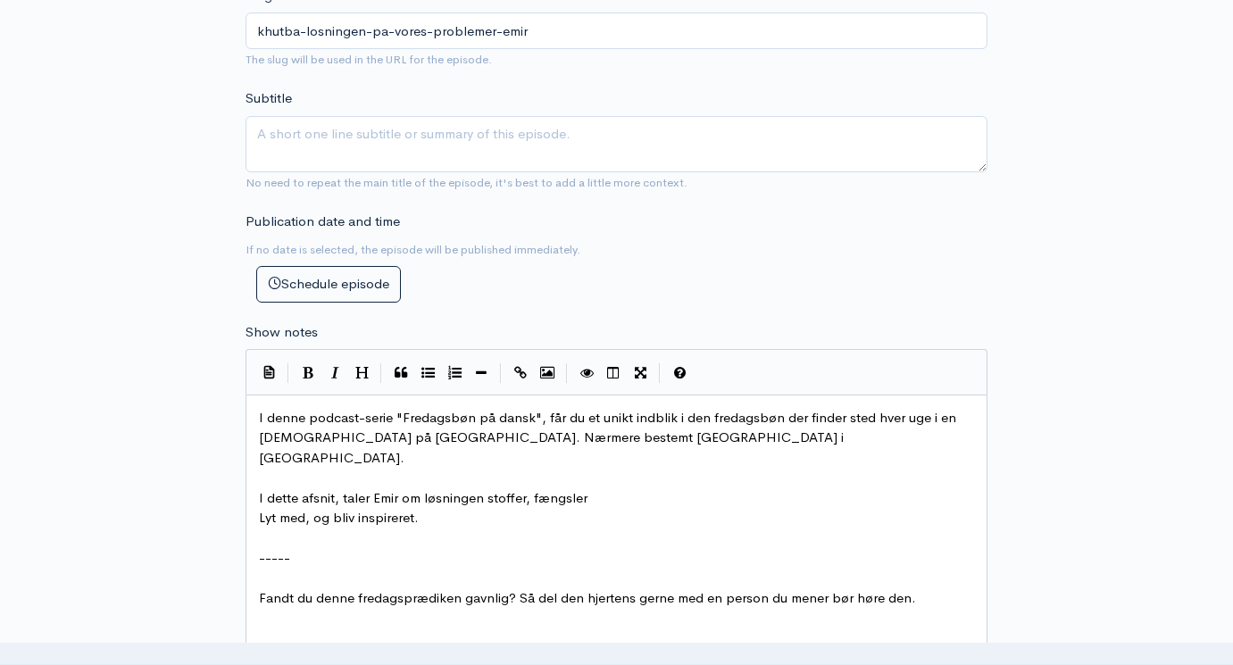
click at [596, 488] on pre "I dette afsnit, taler Emir om løsningen stoffer, fængsler" at bounding box center [616, 498] width 722 height 21
type textarea ", na"
type textarea "bander,d"
type textarea "drab, druk, ikke beder,"
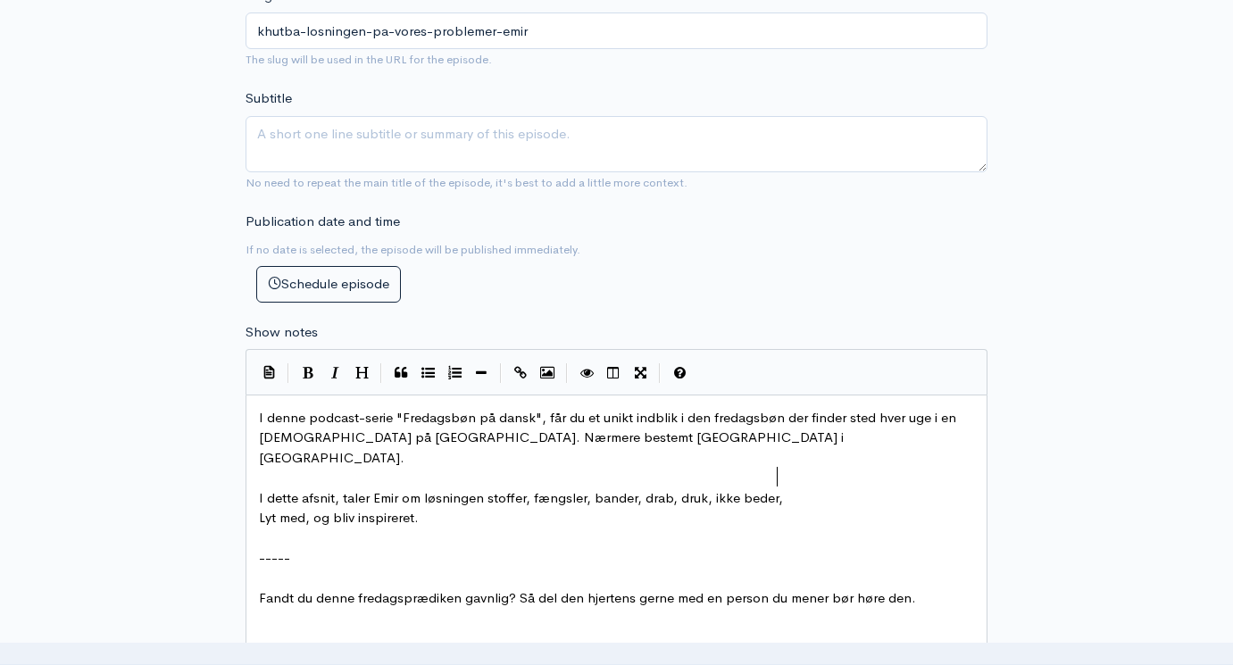
scroll to position [9, 140]
click at [710, 489] on span "I dette afsnit, taler Emir om løsningen stoffer, fængsler, bander, drab, druk, …" at bounding box center [521, 497] width 524 height 17
type textarea "i byen,"
click at [485, 489] on span "I dette afsnit, taler Emir om løsningen stoffer, fængsler, bander, drab, druk, …" at bounding box center [543, 497] width 569 height 17
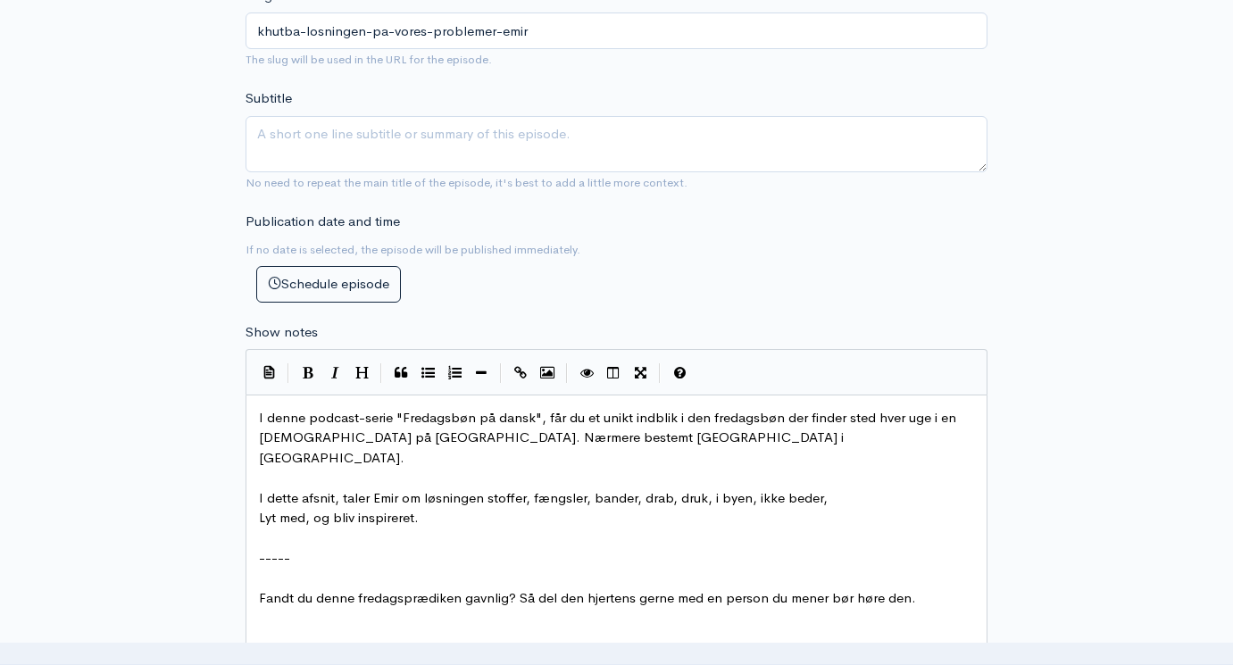
click at [493, 489] on span "I dette afsnit, taler Emir om løsningen stoffer, fængsler, bander, drab, druk, …" at bounding box center [543, 497] width 569 height 17
type textarea "vanvidskørsel"
click at [745, 489] on span "I dette afsnit, taler Emir om løsningen vanvidskørsel, fængsler, bander, drab, …" at bounding box center [565, 497] width 612 height 17
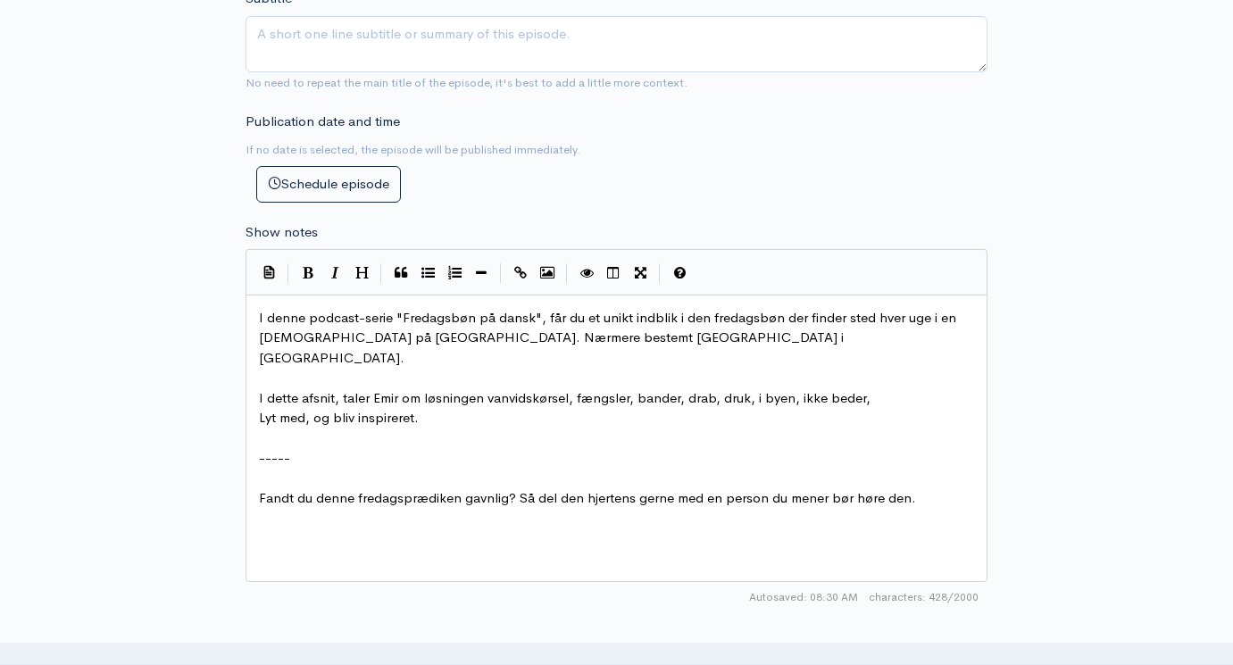
scroll to position [858, 0]
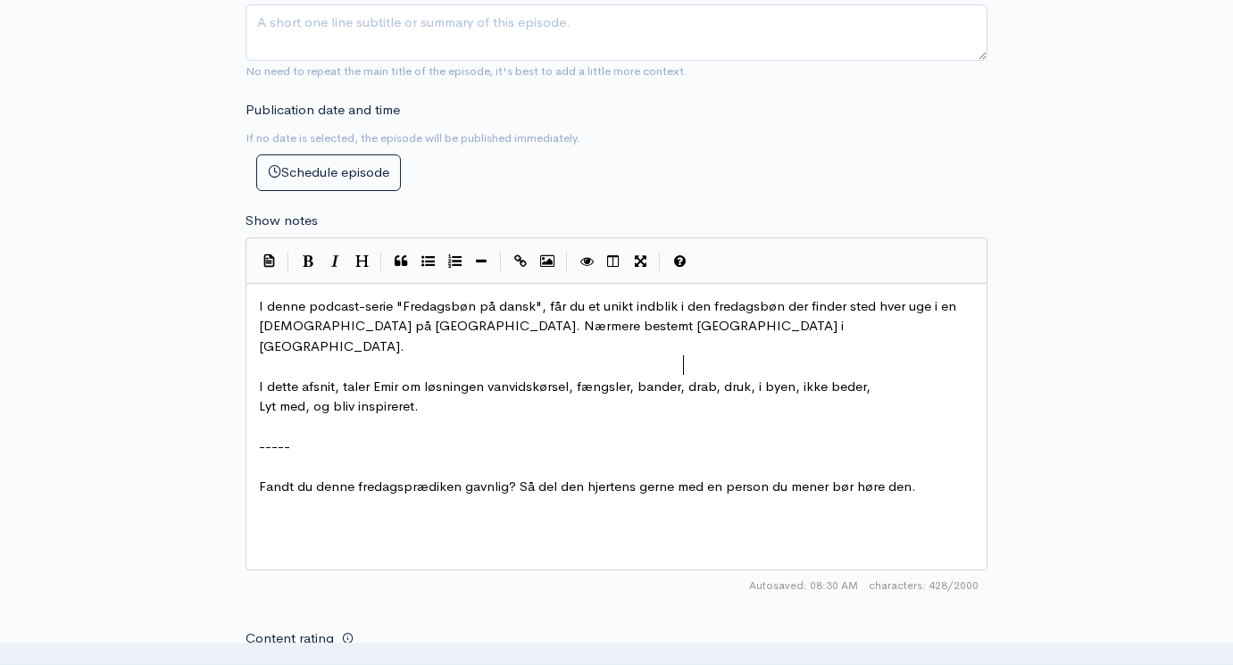
click at [685, 378] on span "I dette afsnit, taler Emir om løsningen vanvidskørsel, fængsler, bander, drab, …" at bounding box center [565, 386] width 612 height 17
paste textarea ","
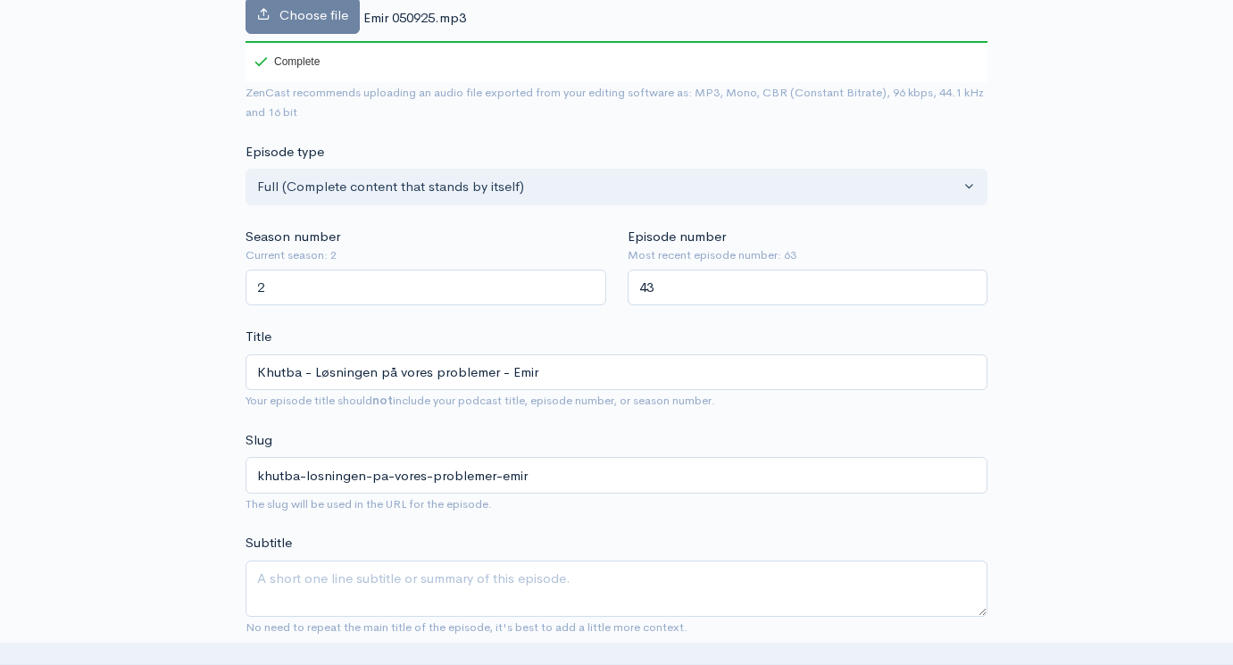
scroll to position [130, 0]
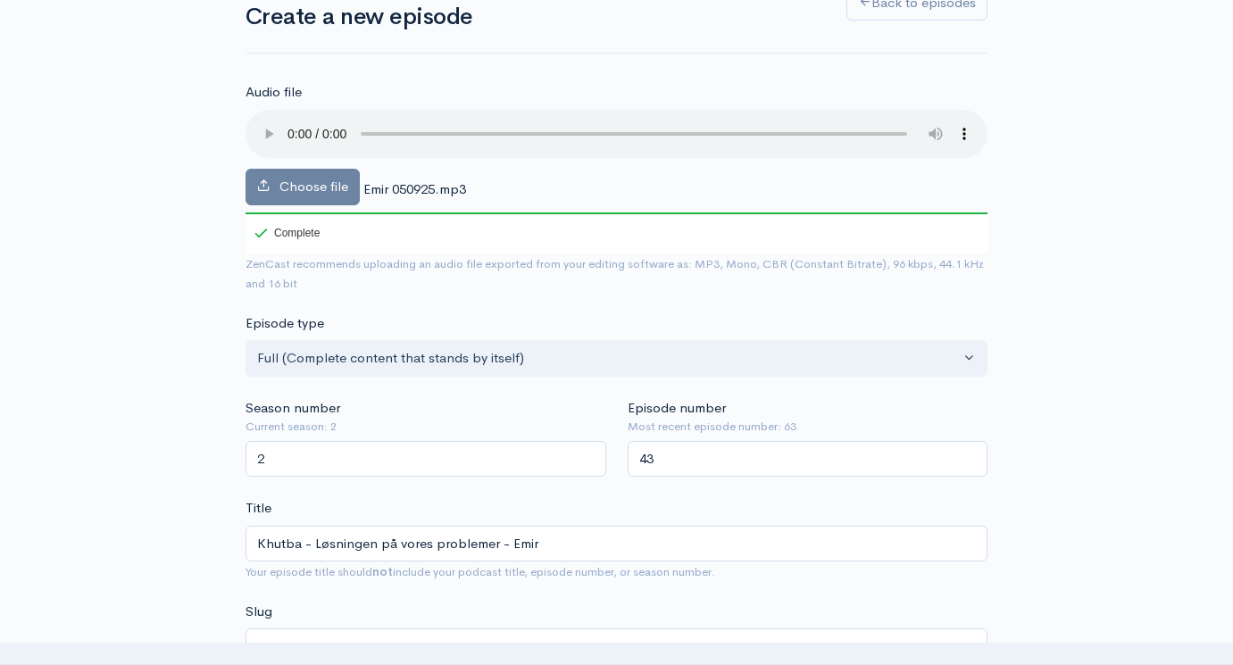
type textarea ","
click at [289, 121] on audio at bounding box center [617, 134] width 742 height 48
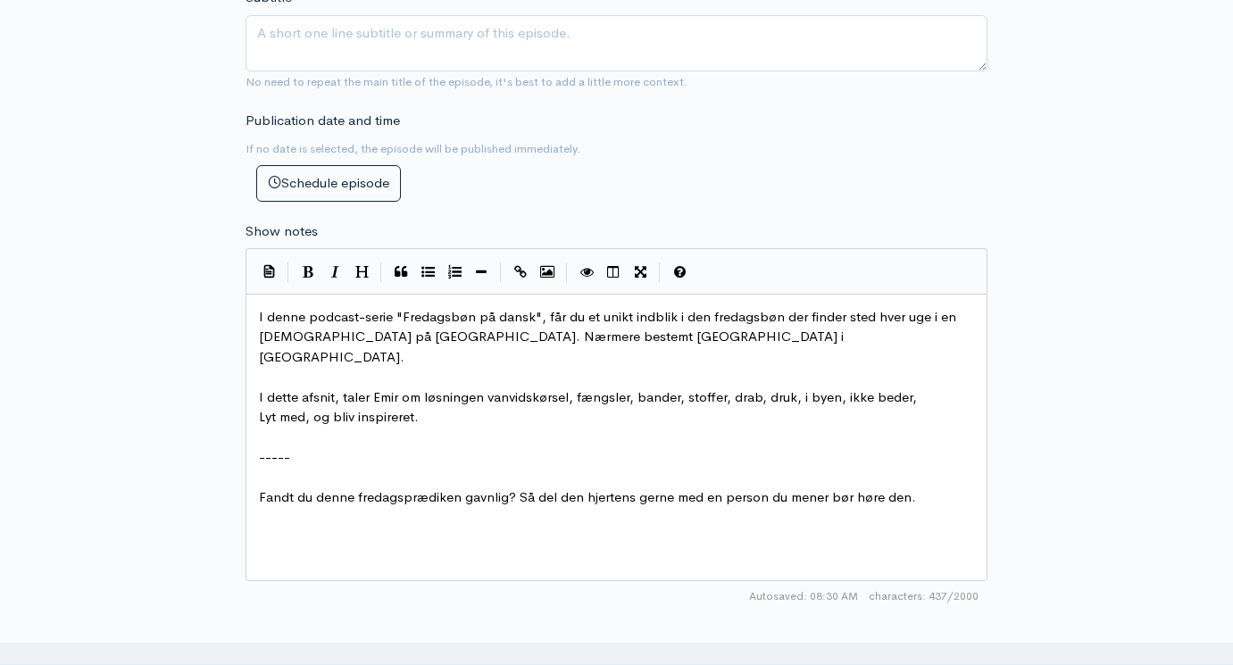
scroll to position [849, 0]
click at [483, 387] on span "I dette afsnit, taler Emir om løsningen vanvidskørsel, fængsler, bander, stoffe…" at bounding box center [588, 395] width 658 height 17
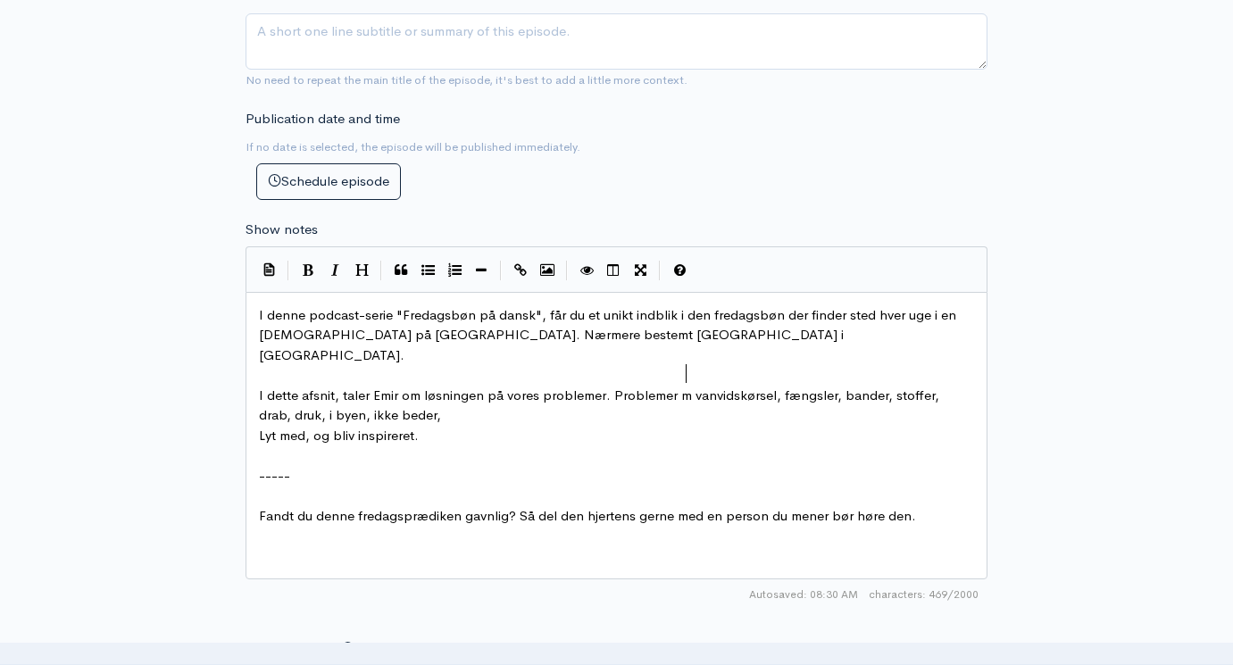
type textarea "på vores problemer. Problemer med"
click at [787, 387] on span "I dette afsnit, taler Emir om løsningen på vores problemer. Problemer med vanvi…" at bounding box center [608, 405] width 699 height 37
type textarea "overreæ"
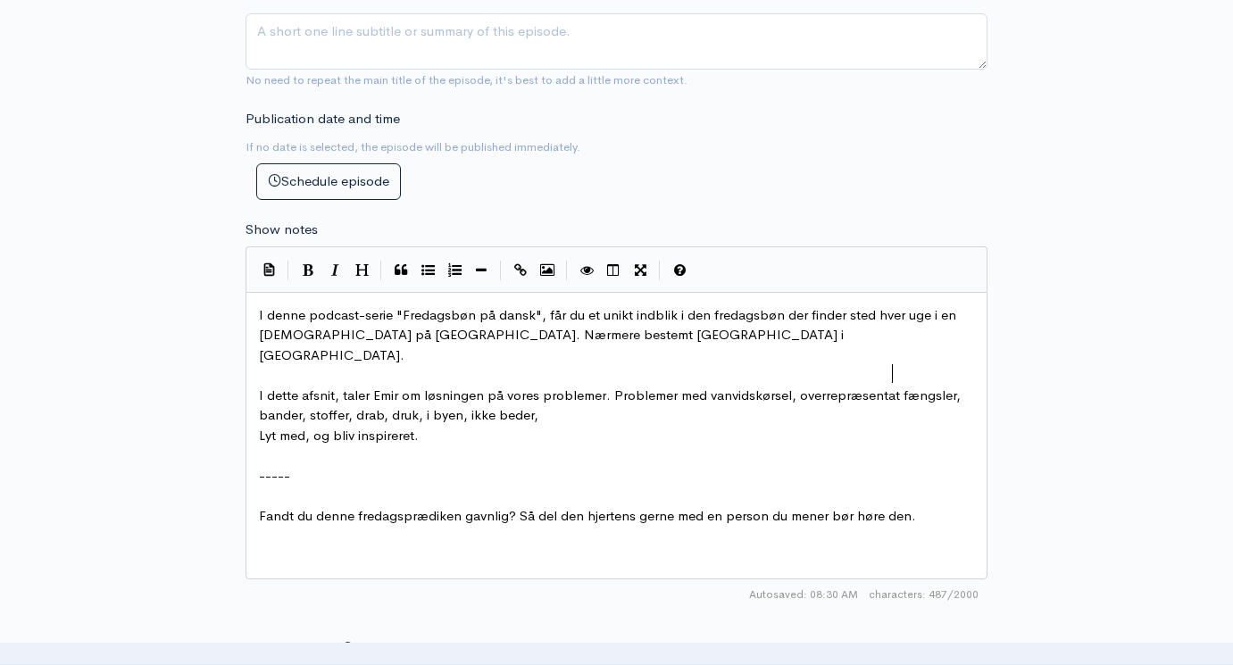
type textarea "præsentatp"
type textarea "[PERSON_NAME]"
click at [366, 387] on span "I dette afsnit, taler Emir om løsningen på vores problemer. Problemer med vanvi…" at bounding box center [594, 405] width 670 height 37
type textarea "indtagelse af"
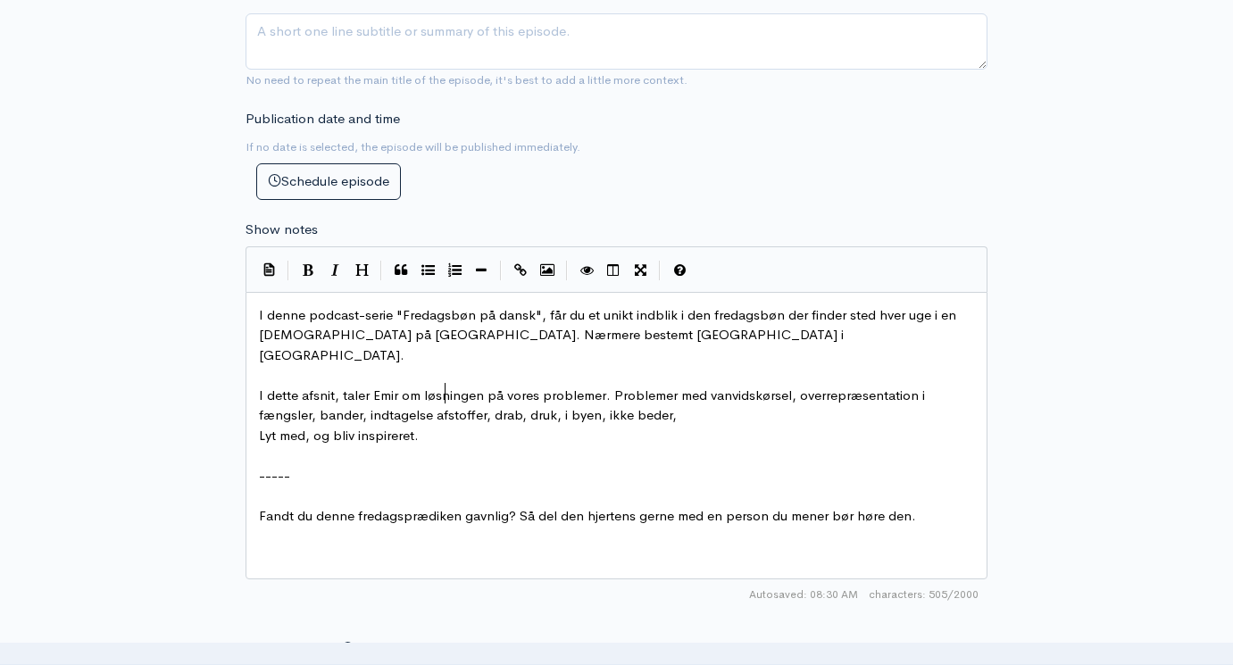
scroll to position [9, 81]
click at [533, 387] on span "I dette afsnit, taler Emir om løsningen på vores problemer. Problemer med vanvi…" at bounding box center [594, 405] width 670 height 37
click at [530, 387] on span "I dette afsnit, taler Emir om løsningen på vores problemer. Problemer med vanvi…" at bounding box center [594, 405] width 670 height 37
click at [562, 387] on span "I dette afsnit, taler Emir om løsningen på vores problemer. Problemer med vanvi…" at bounding box center [594, 405] width 670 height 37
type textarea "byt"
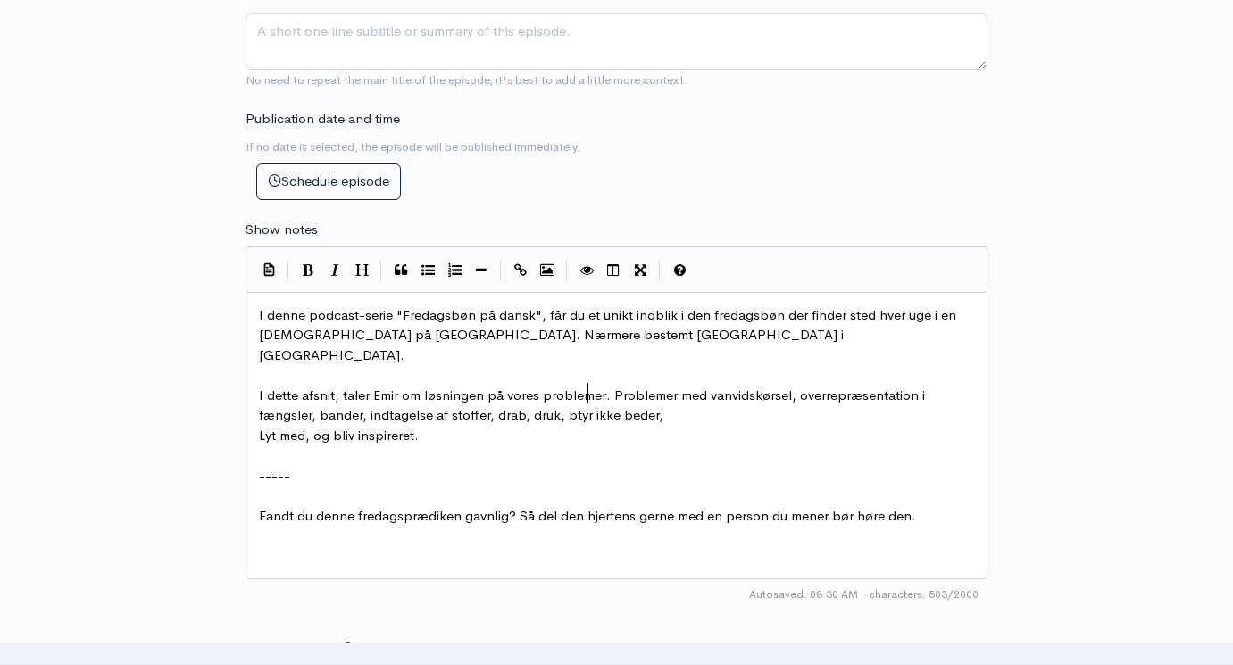
type textarea "tyru"
type textarea "yture,"
click at [696, 386] on pre "I dette afsnit, taler Emir om løsningen på vores problemer. Problemer med vanvi…" at bounding box center [616, 406] width 722 height 40
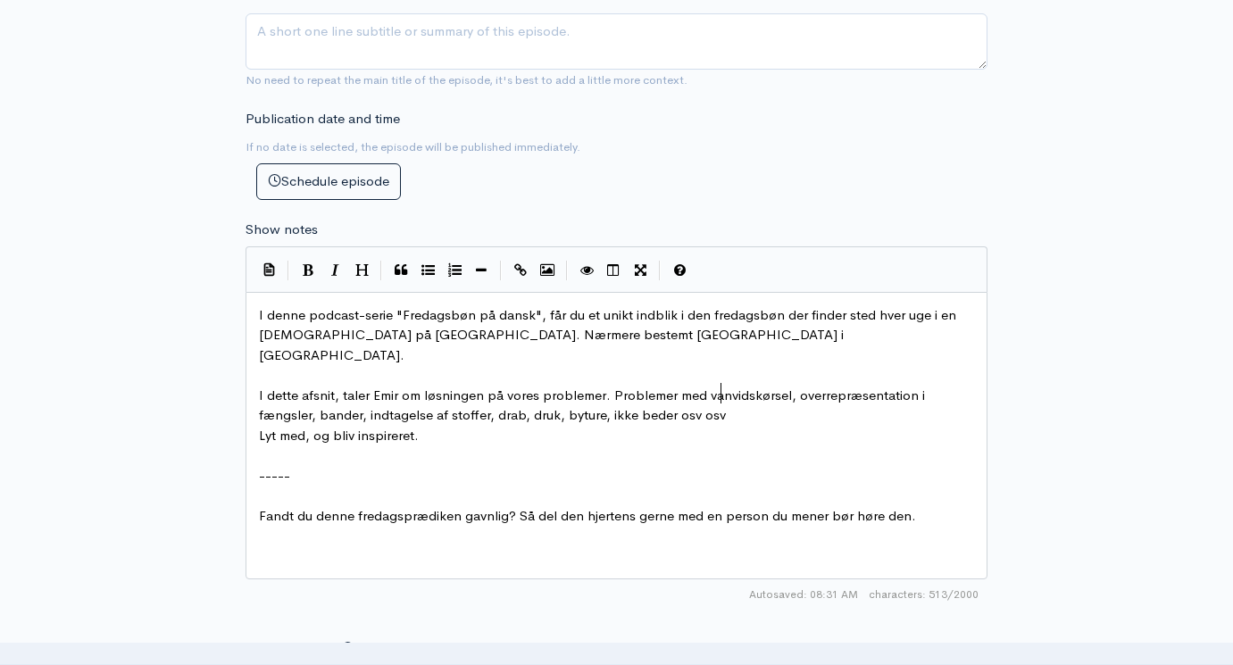
type textarea "osv osv."
click at [652, 387] on span "I dette afsnit, taler Emir om løsningen på vores problemer. Problemer med vanvi…" at bounding box center [594, 405] width 670 height 37
type textarea "udfører sin"
type textarea "ne b"
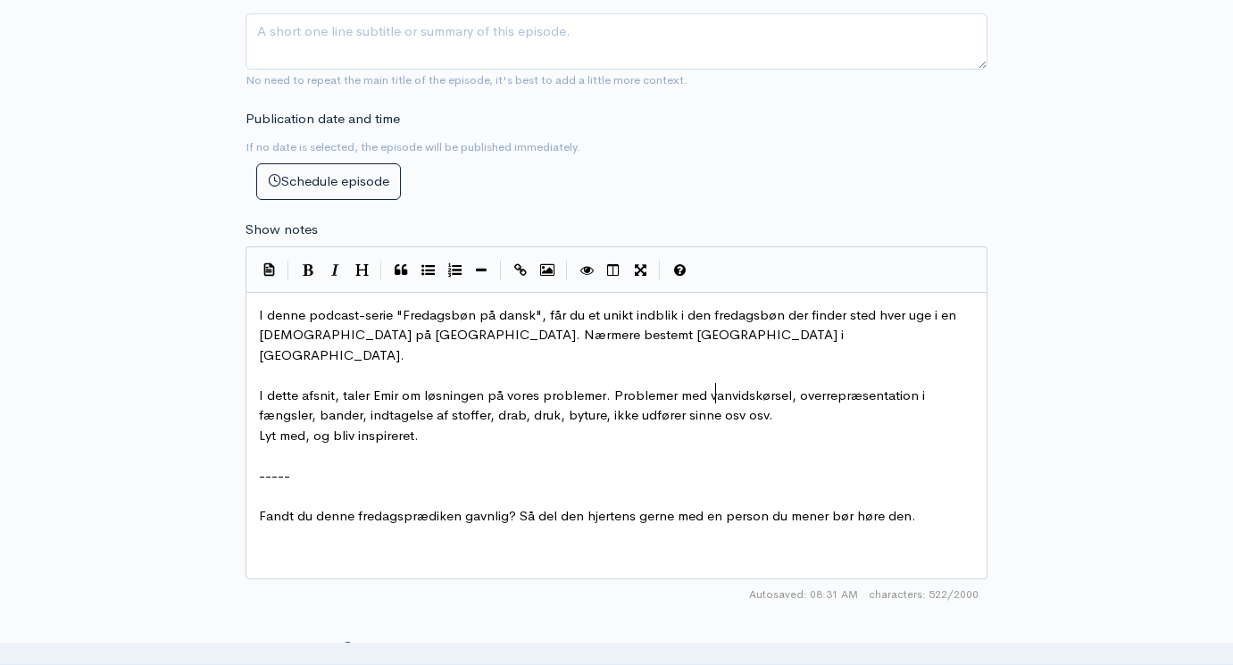
type textarea "e"
type textarea "e bønner"
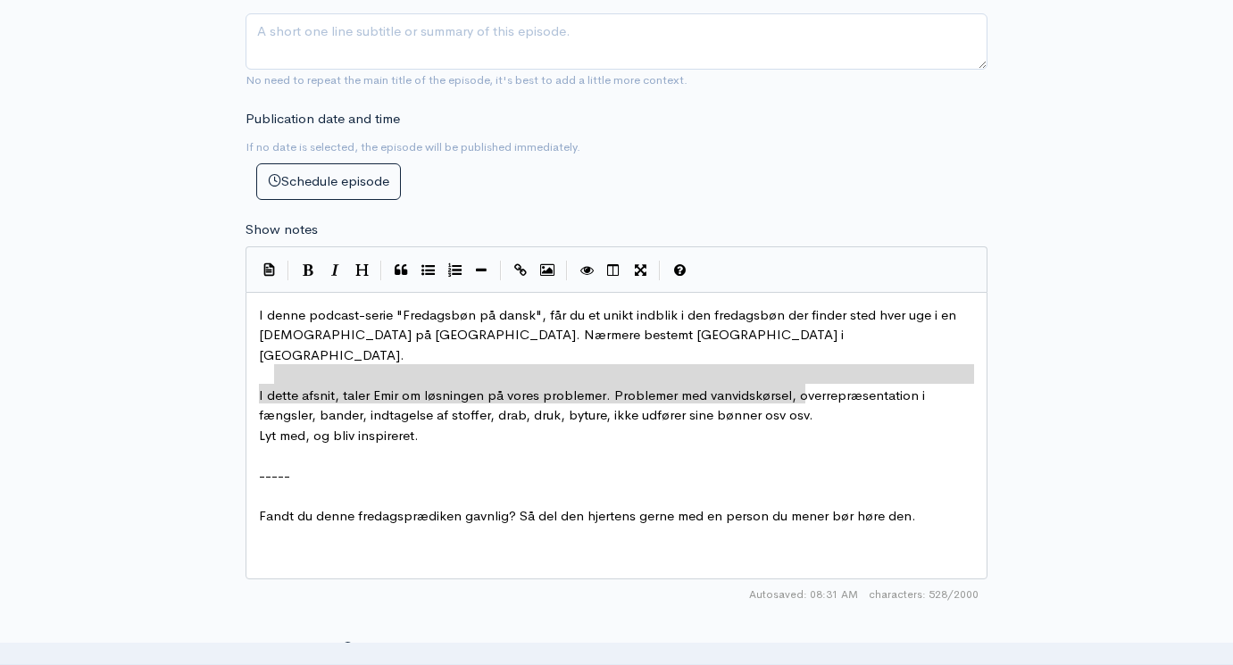
type textarea "I dette afsnit, taler Emir om løsningen på vores problemer. Problemer med vanvi…"
drag, startPoint x: 819, startPoint y: 361, endPoint x: 244, endPoint y: 350, distance: 575.1
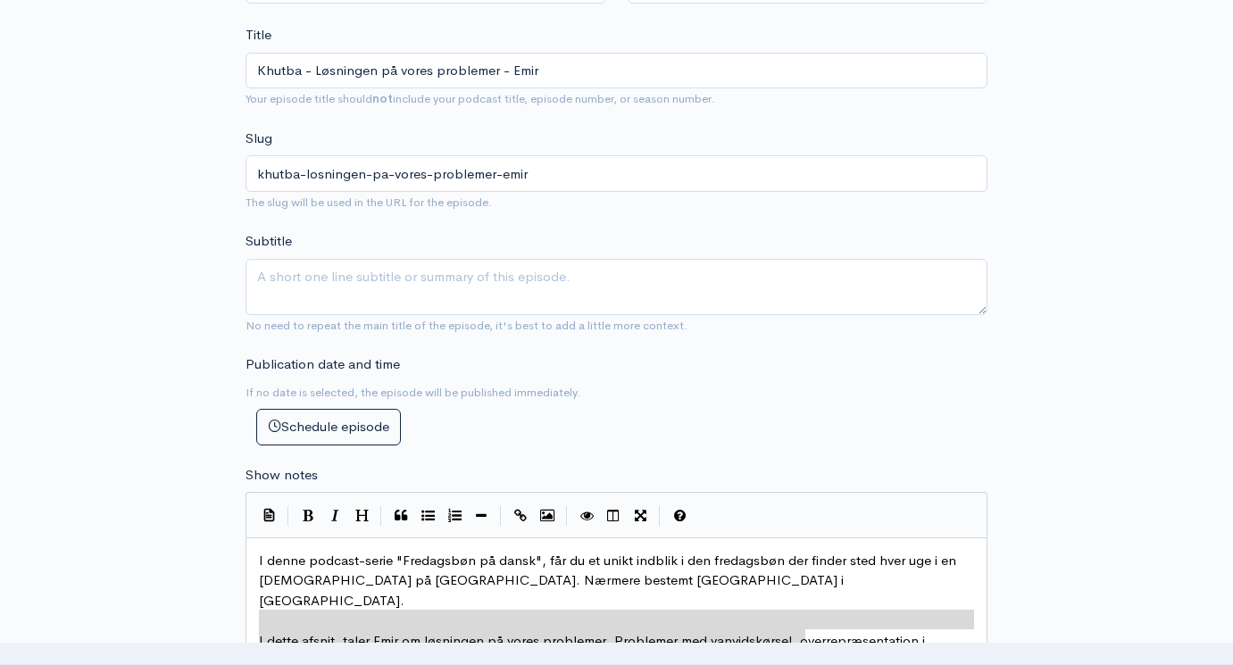
scroll to position [599, 0]
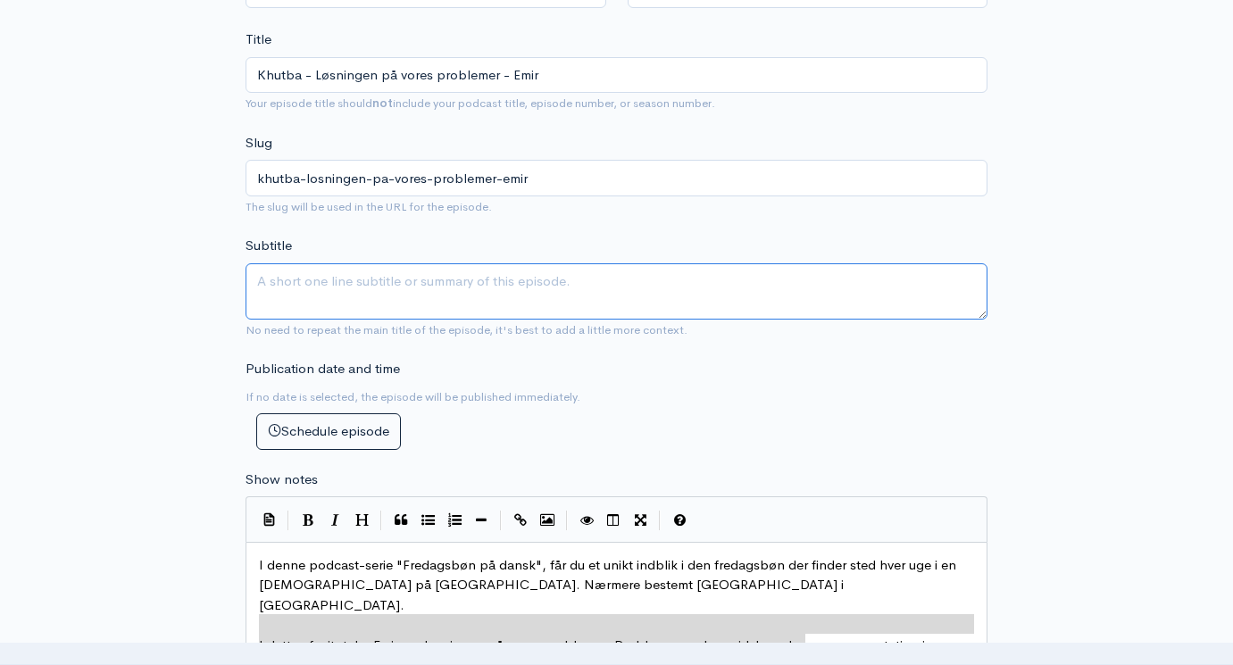
click at [433, 274] on textarea "Subtitle" at bounding box center [617, 291] width 742 height 56
paste textarea "I dette afsnit, taler Emir om løsningen på vores problemer. Problemer med vanvi…"
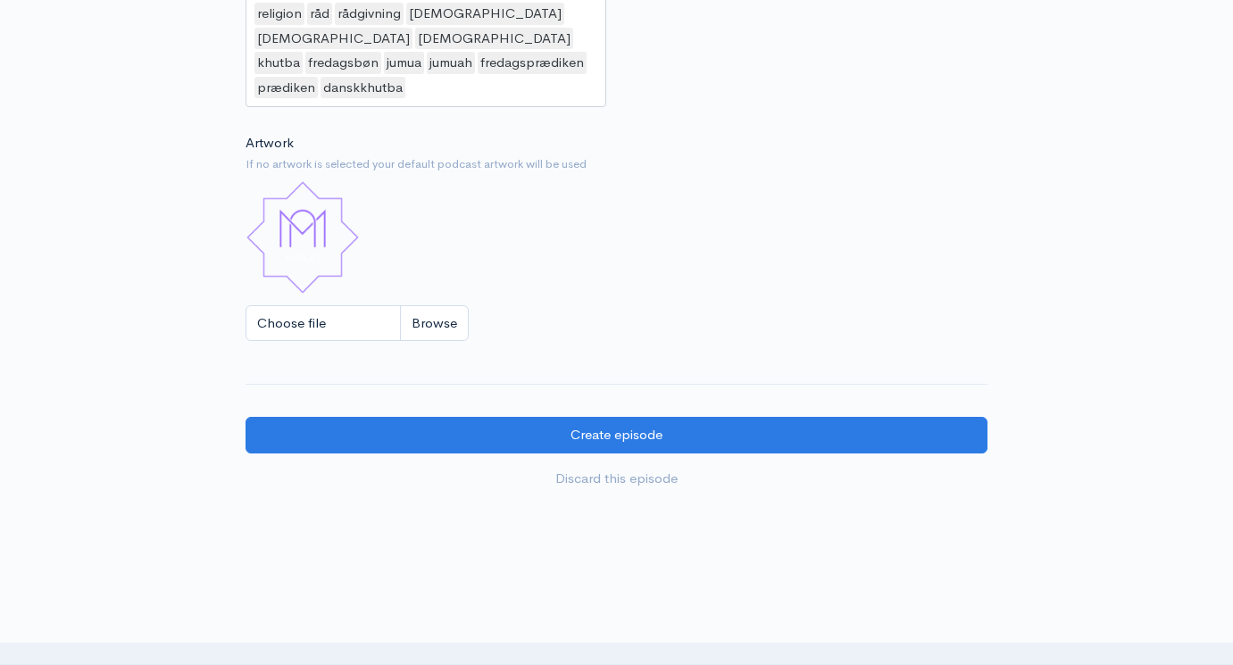
scroll to position [1633, 0]
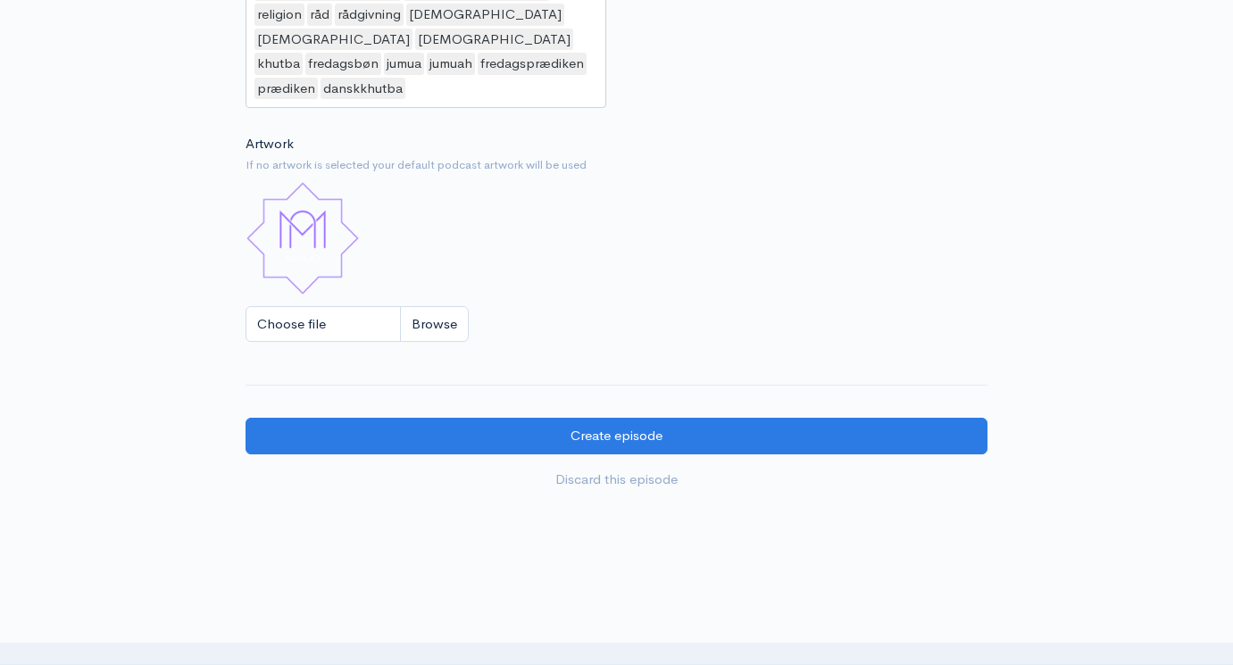
type textarea "I dette afsnit, taler Emir om løsningen på vores problemer. Problemer med vanvi…"
click at [453, 306] on input "Choose file" at bounding box center [357, 324] width 223 height 37
type input "C:\fakepath\Fredagsbøn på dansk skabelon-6.jpg"
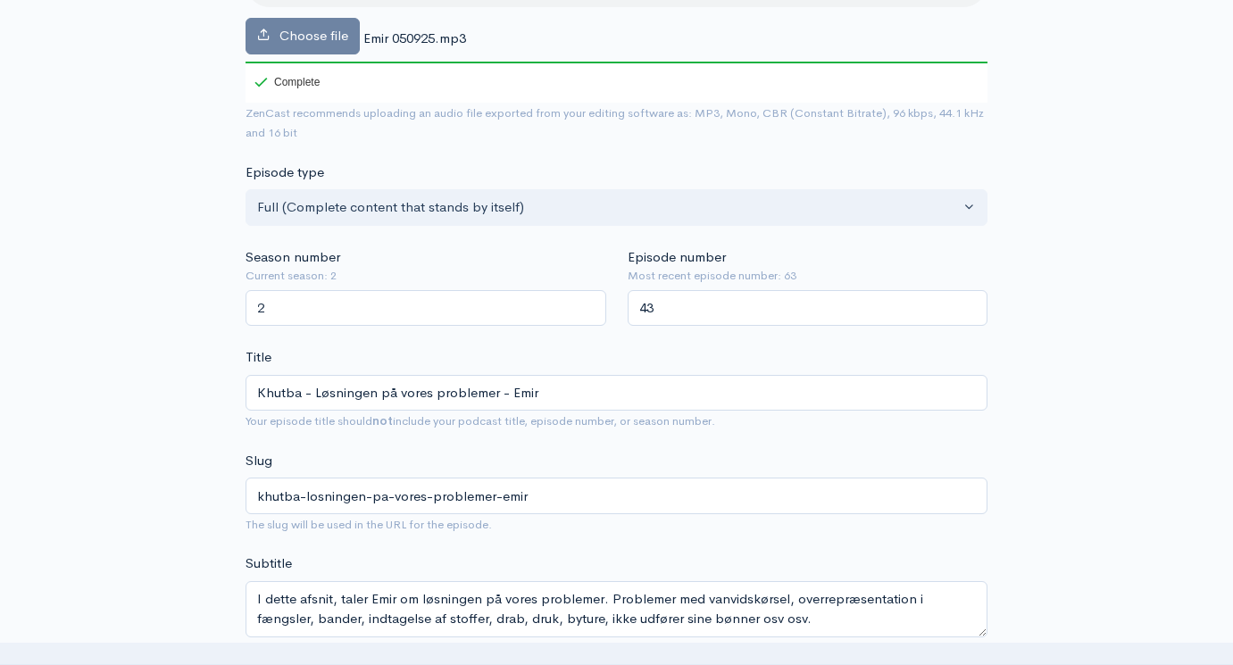
scroll to position [282, 0]
drag, startPoint x: 683, startPoint y: 281, endPoint x: 590, endPoint y: 270, distance: 93.6
click at [608, 275] on div "Season number Current season: 2 2 Episode number Most recent episode number: 63…" at bounding box center [616, 285] width 763 height 79
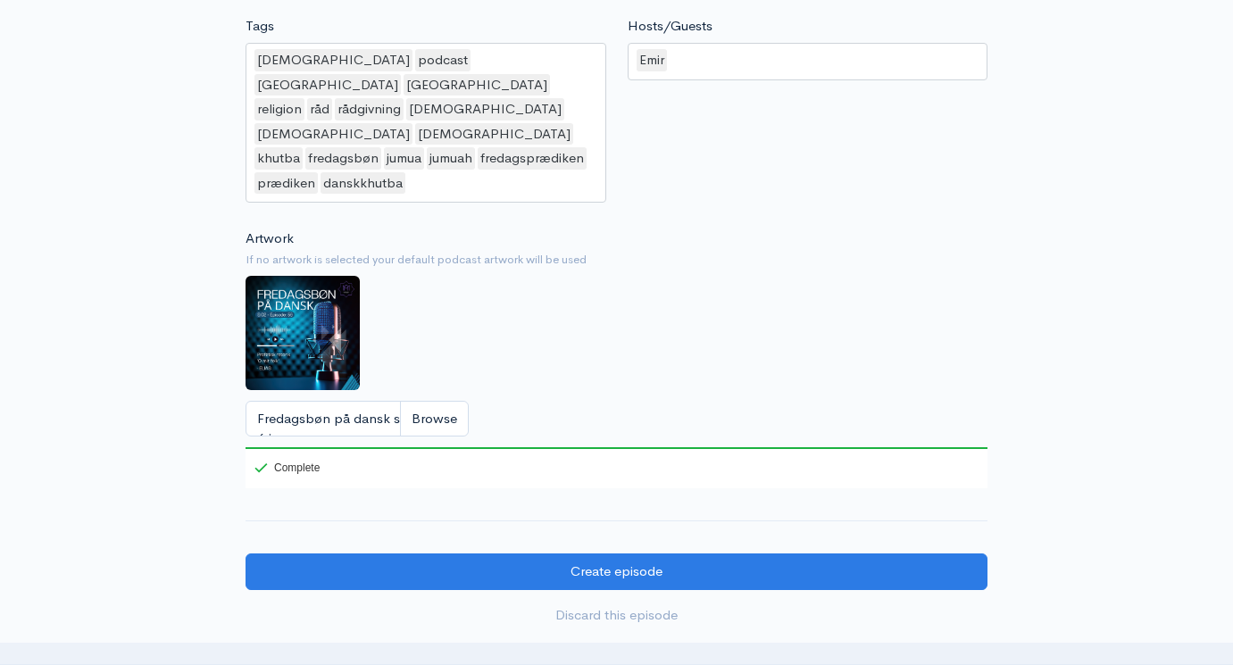
scroll to position [1539, 0]
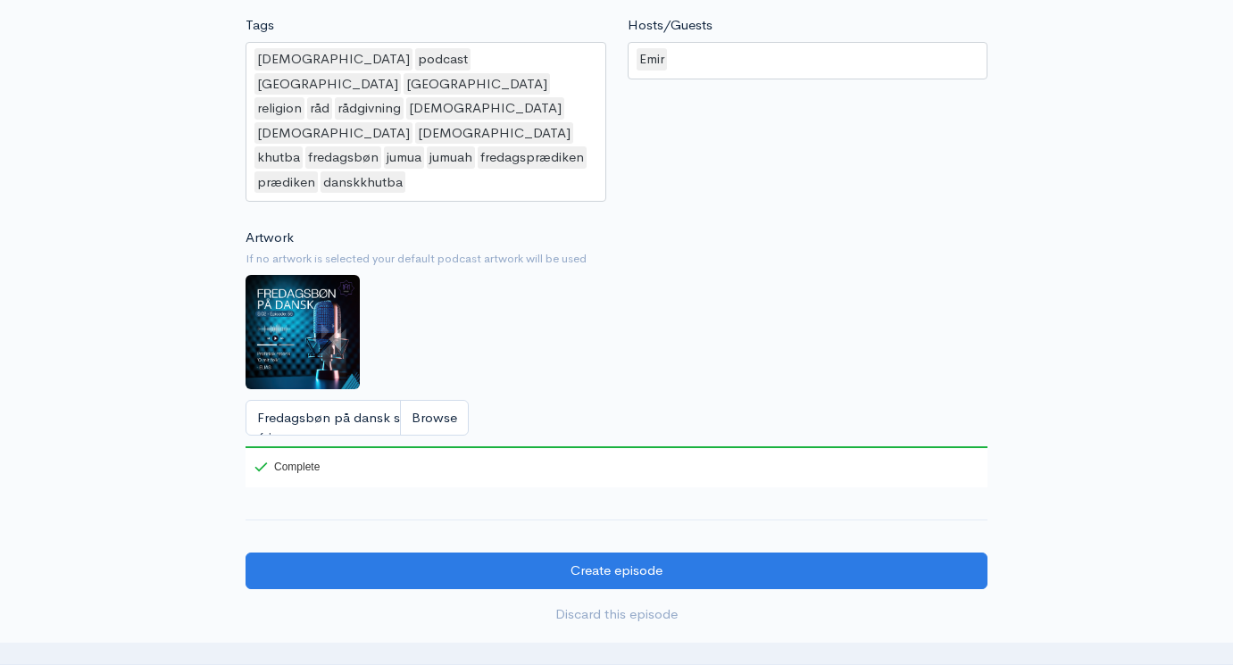
type input "64"
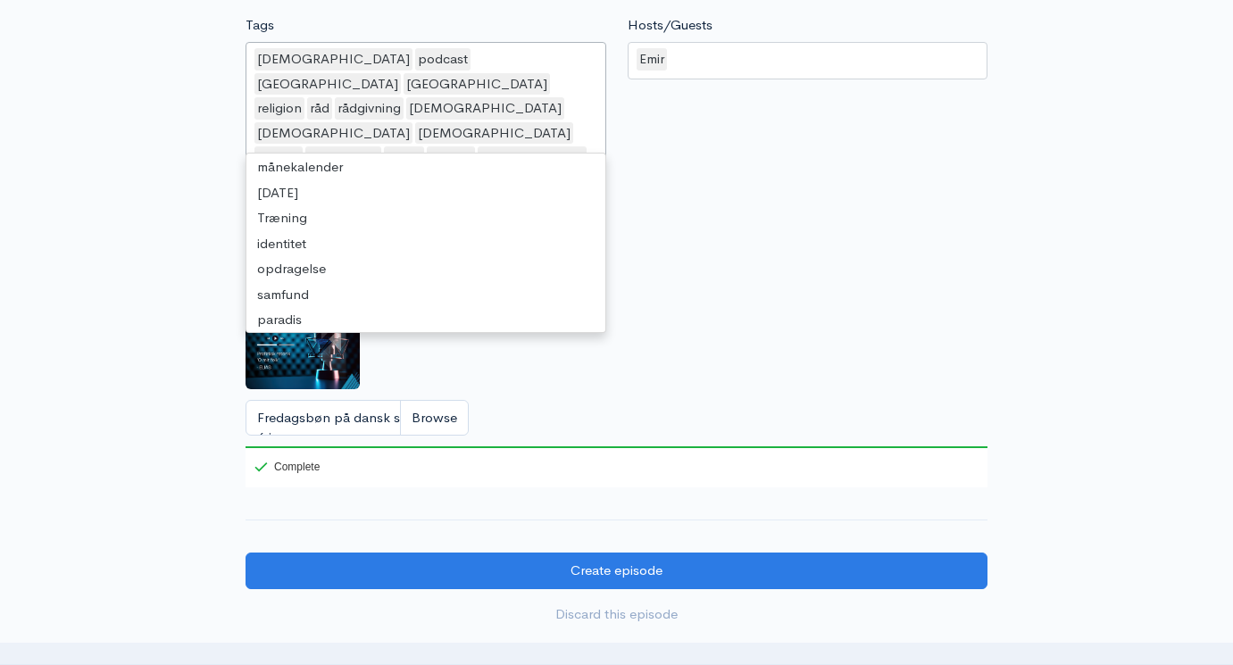
click at [457, 112] on div "[DEMOGRAPHIC_DATA] podcast [GEOGRAPHIC_DATA] [GEOGRAPHIC_DATA] religion råd råd…" at bounding box center [426, 122] width 361 height 160
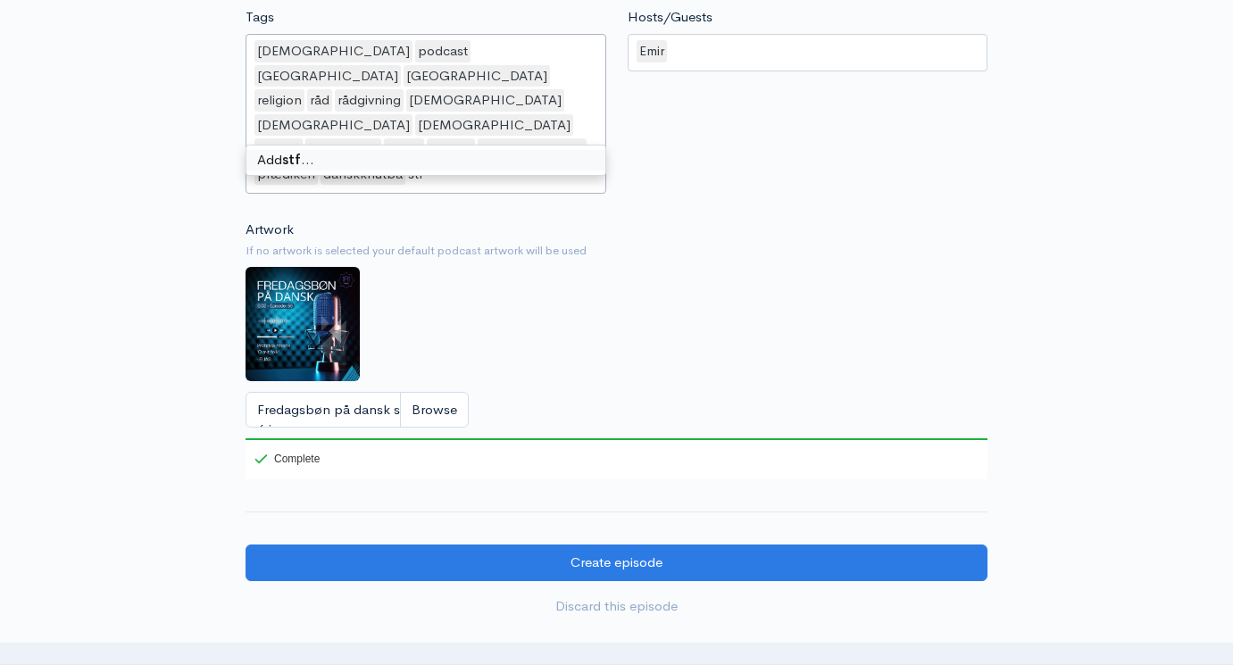
scroll to position [1548, 0]
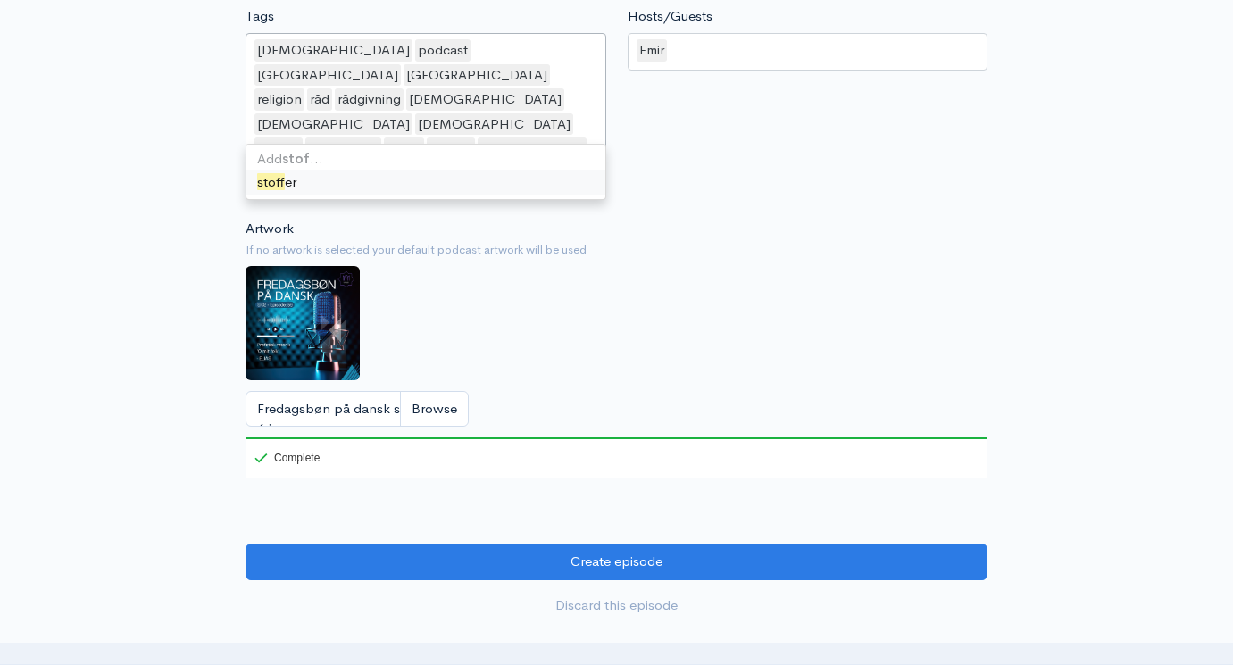
type input "stoffer"
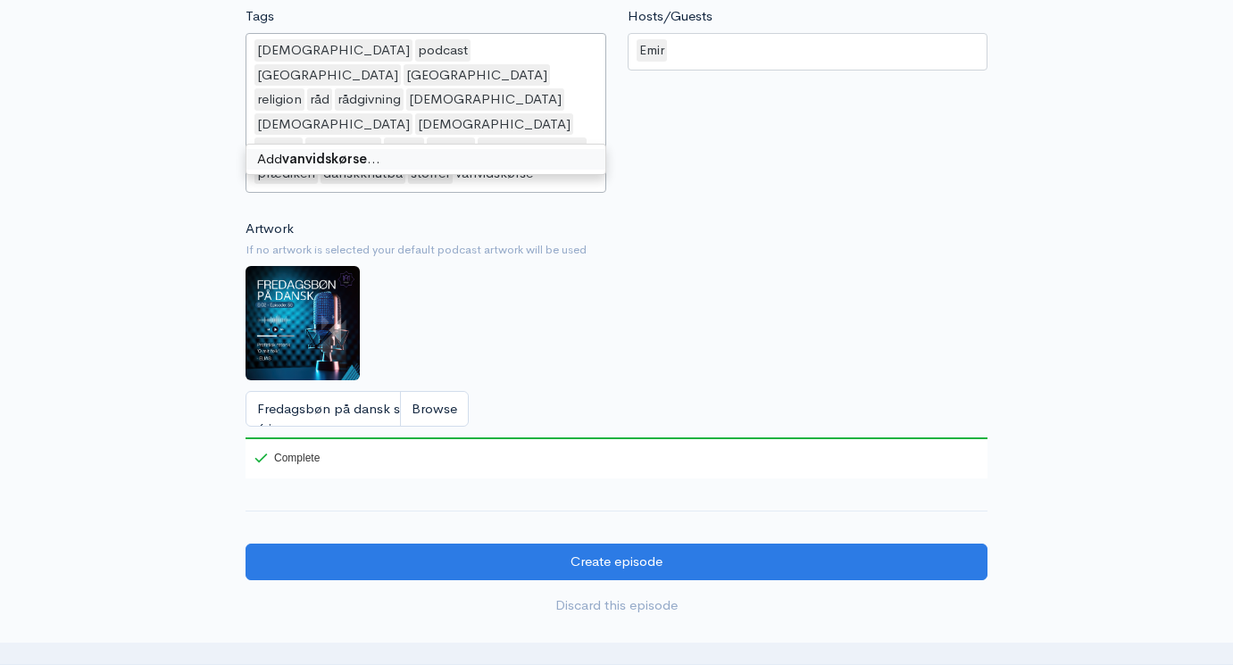
type input "vanvidskørsel"
type input "g"
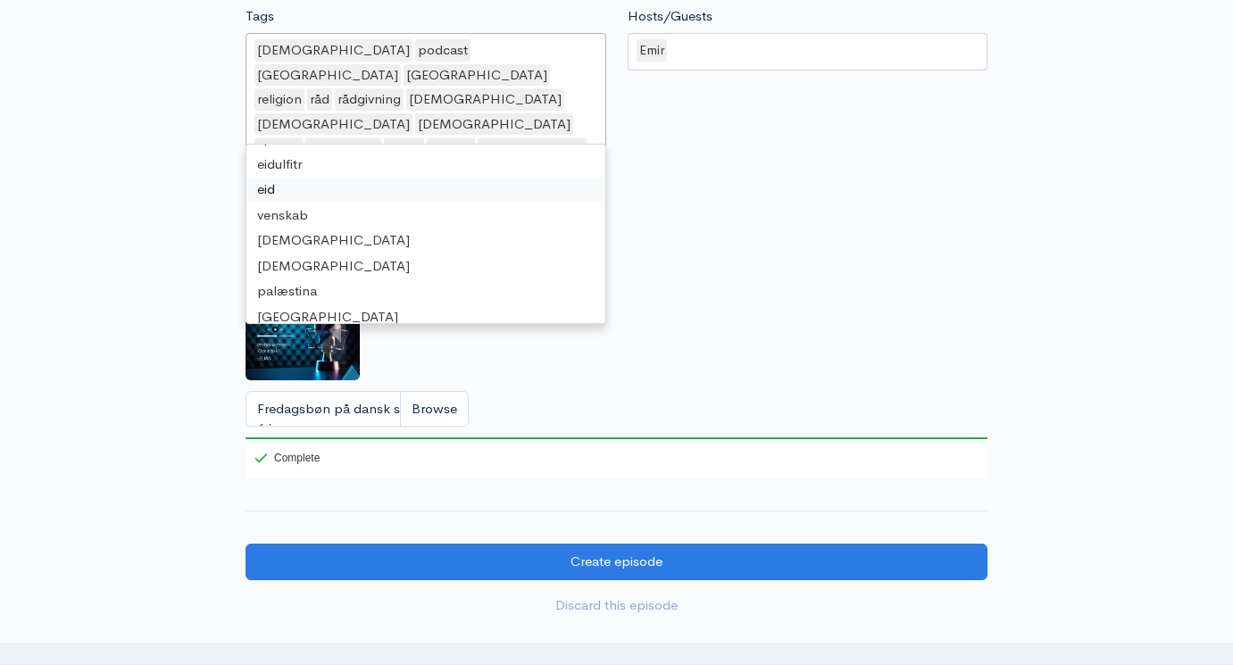
type input "a"
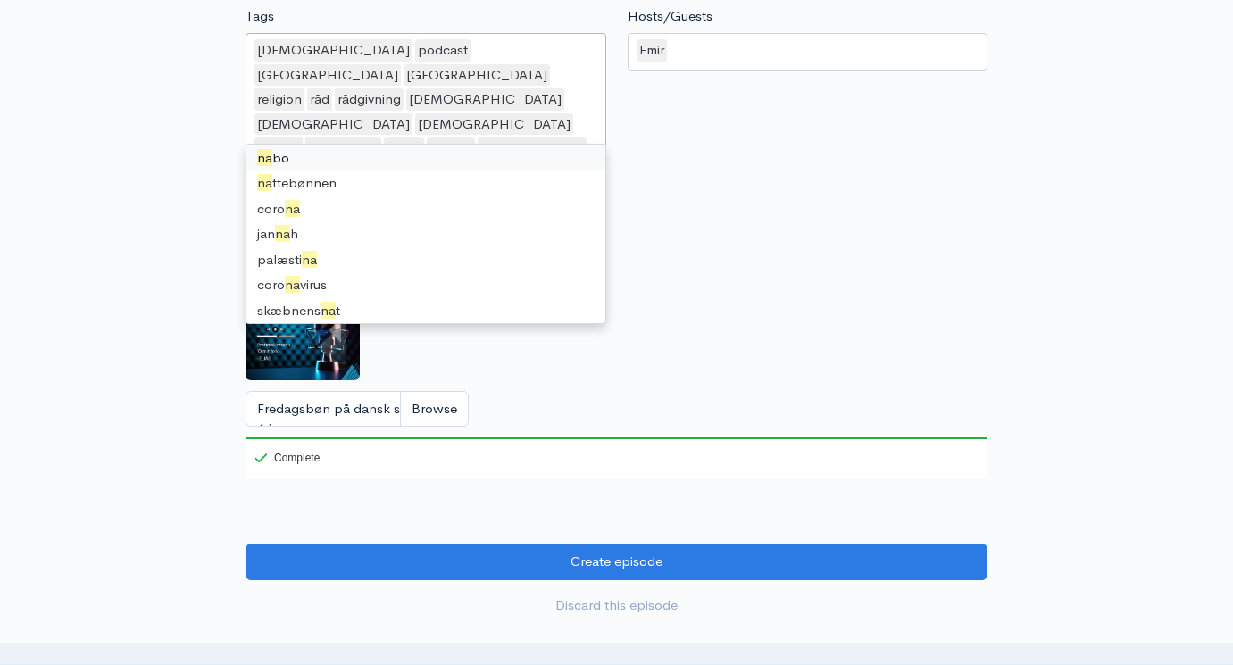
type input "n"
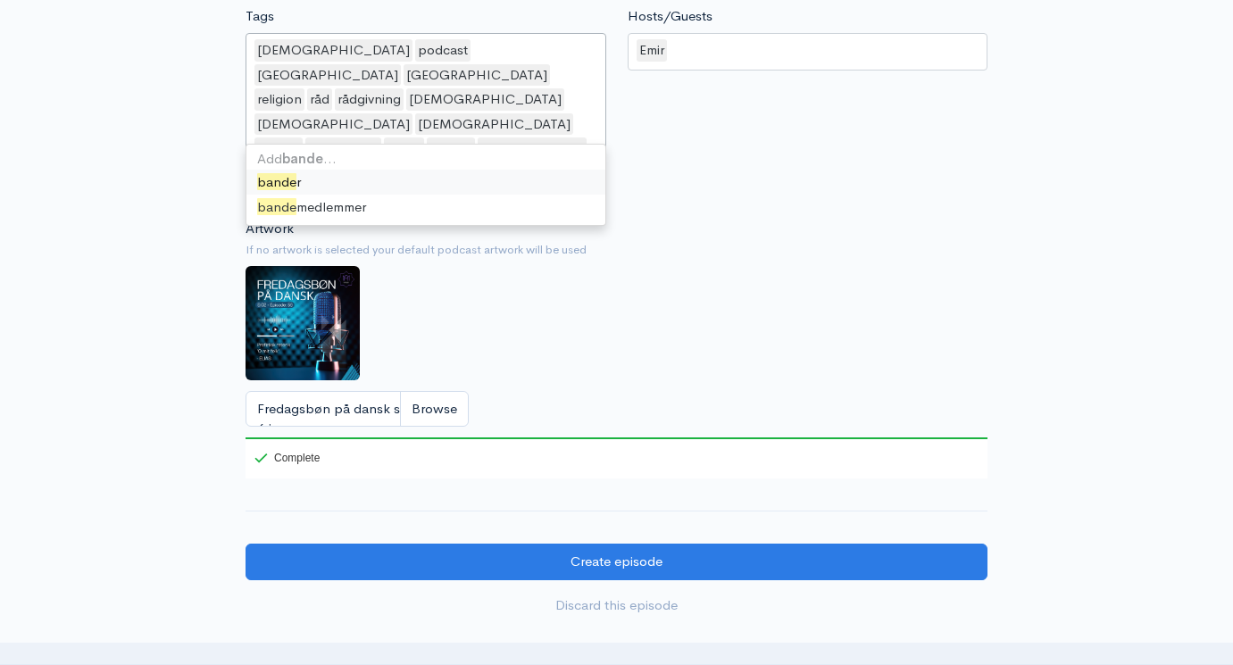
type input "bander"
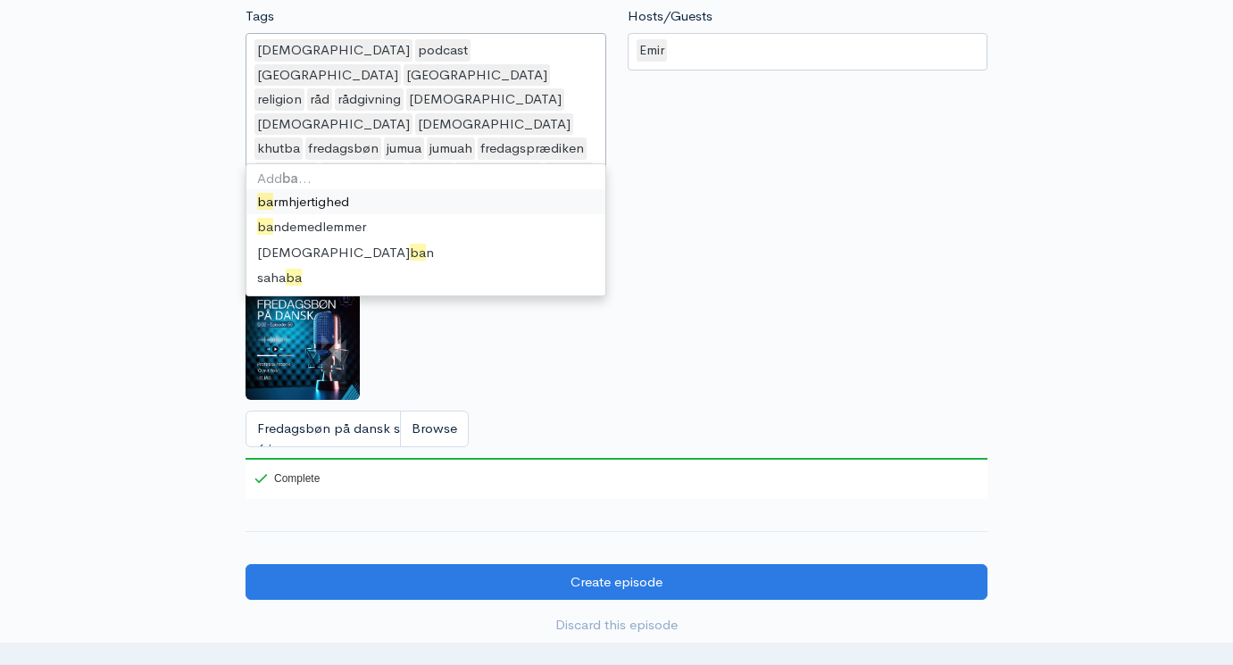
type input "bande"
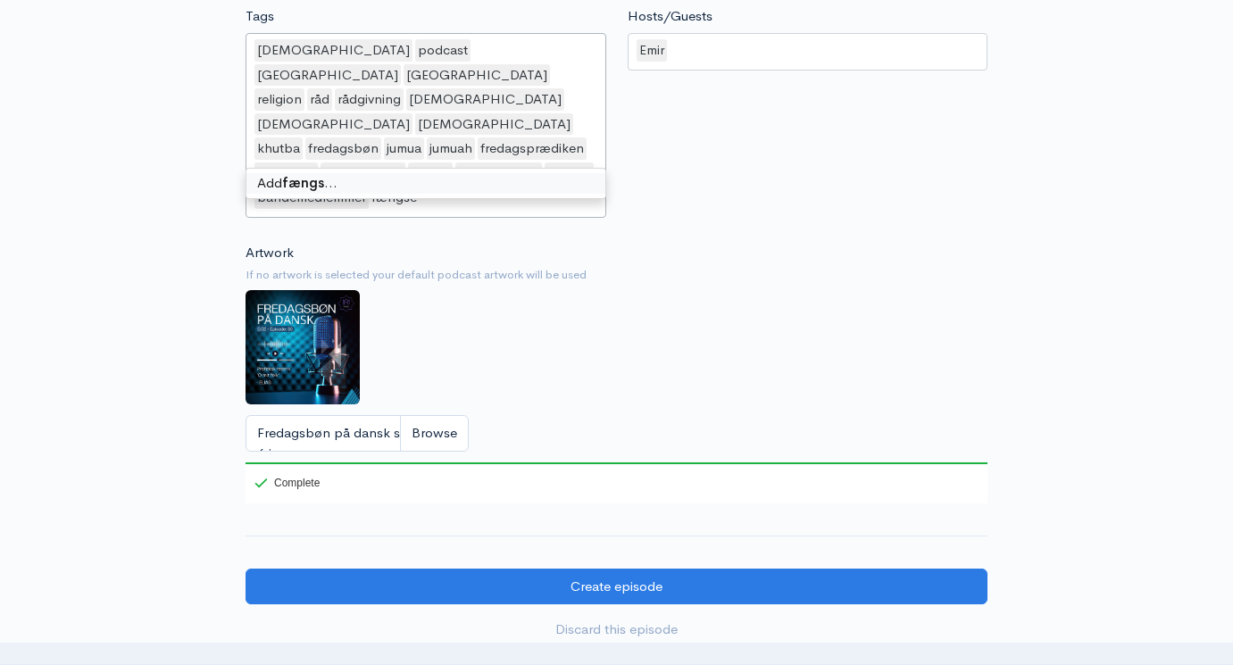
type input "fængsel"
type input "indsatte"
type input "bytur"
type input "druk"
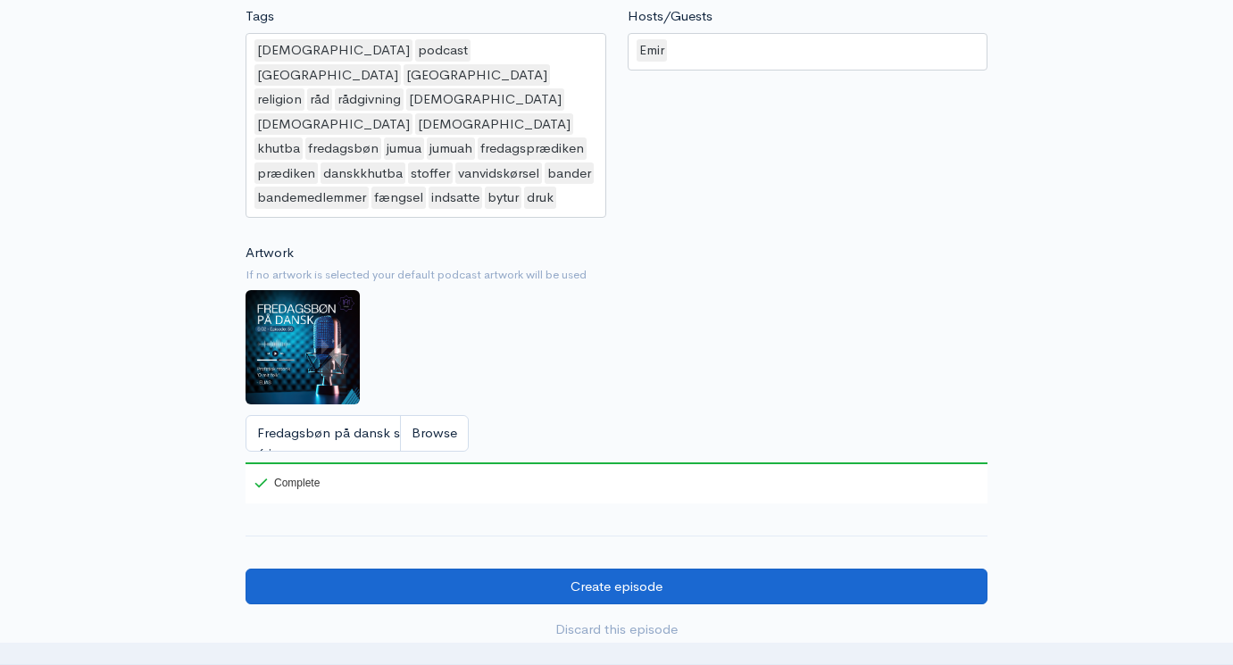
click at [599, 569] on input "Create episode" at bounding box center [617, 587] width 742 height 37
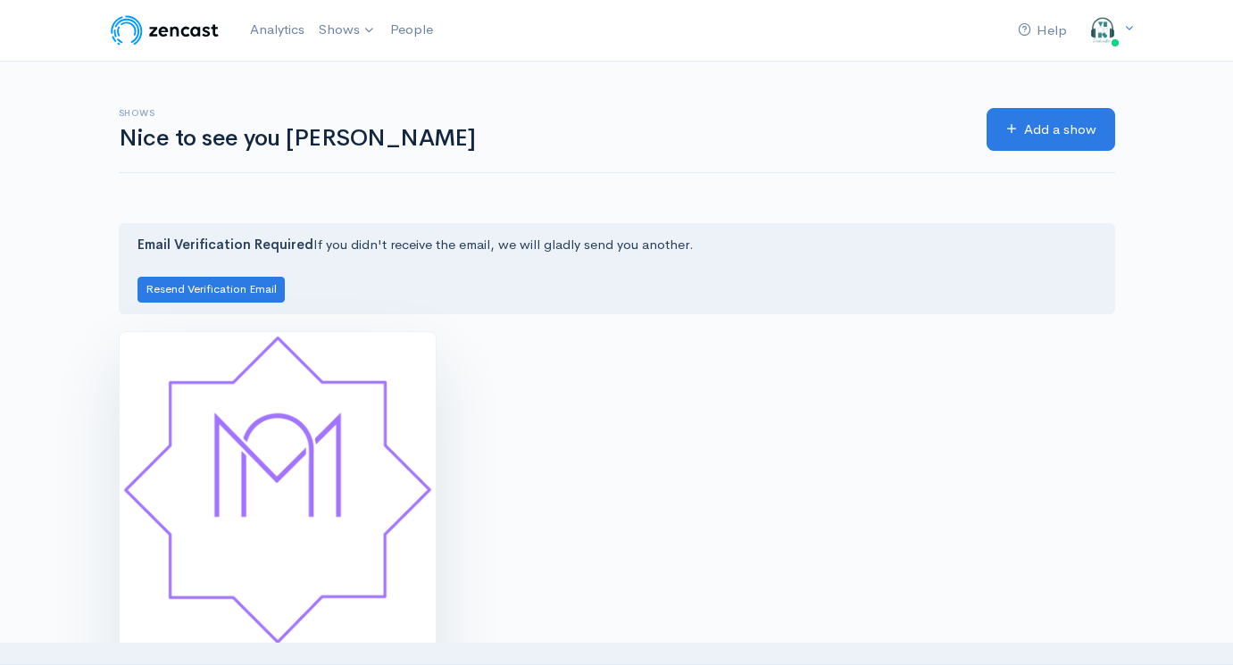
click at [365, 463] on img at bounding box center [278, 490] width 316 height 316
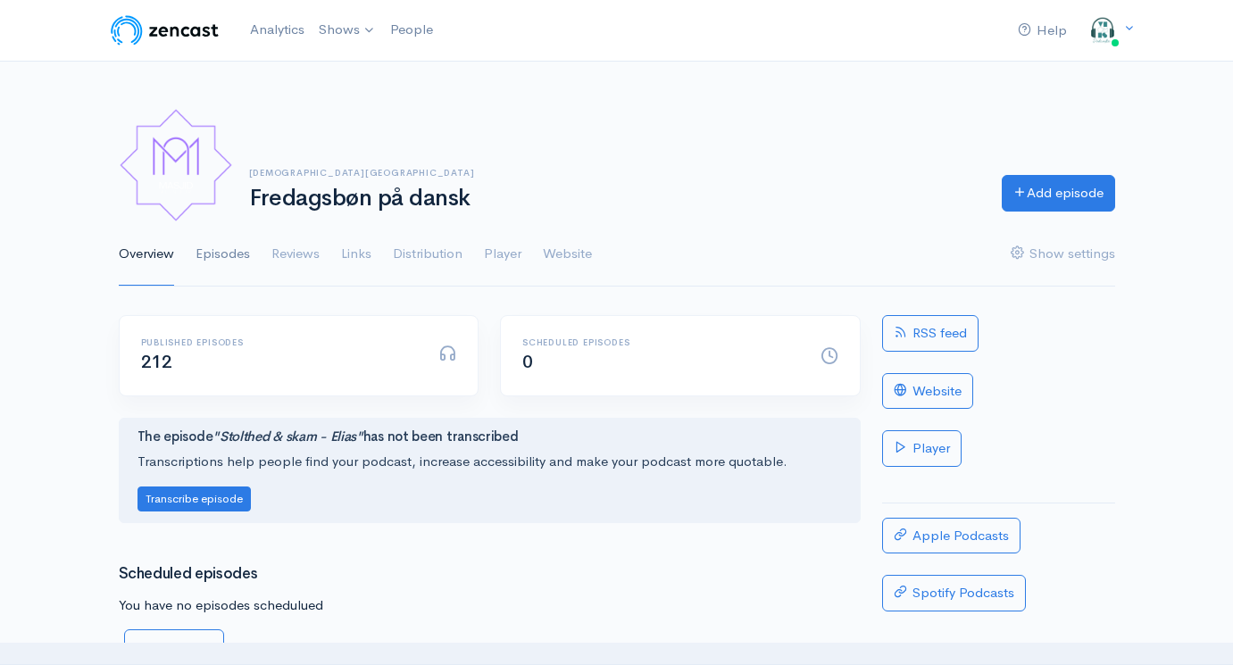
click at [229, 250] on link "Episodes" at bounding box center [223, 254] width 54 height 64
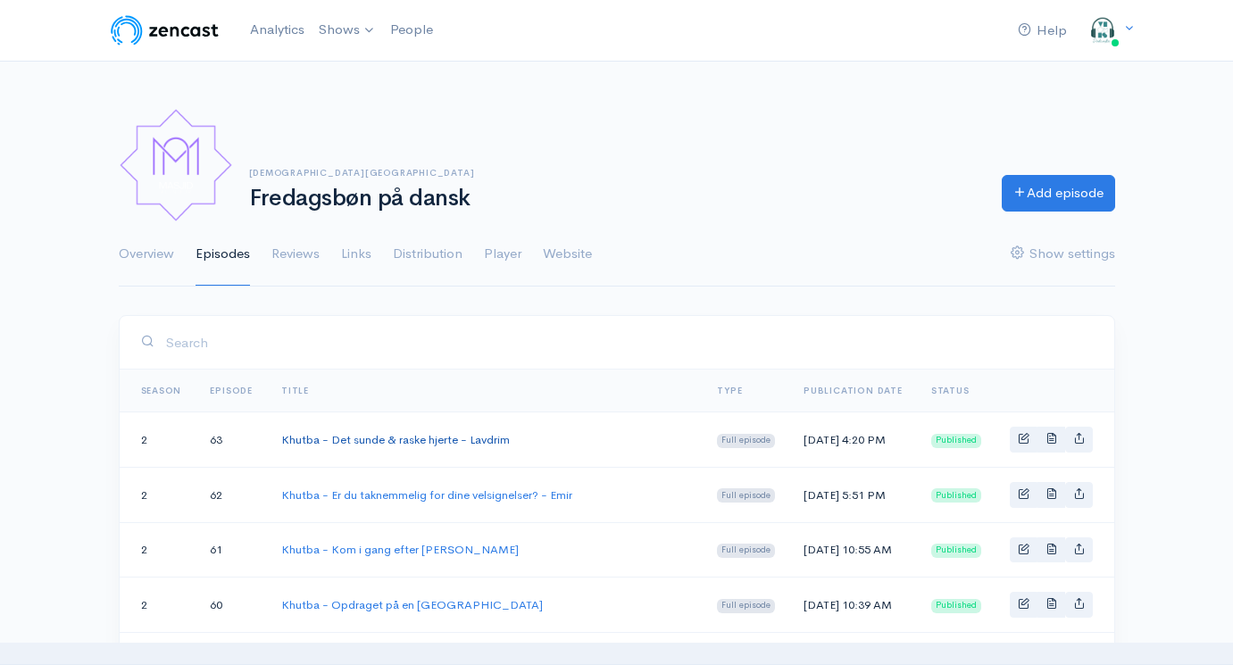
click at [400, 434] on link "Khutba - Det sunde & raske hjerte - Lavdrim" at bounding box center [395, 439] width 229 height 15
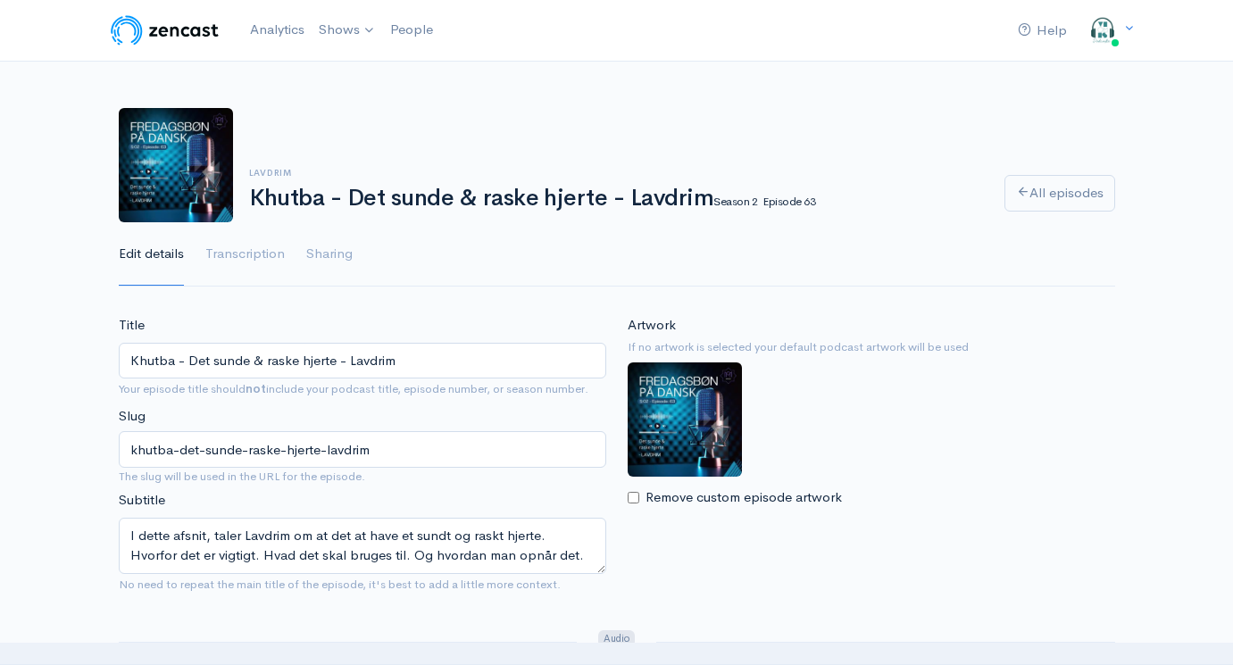
click at [449, 363] on input "Khutba - Det sunde & raske hjerte - Lavdrim" at bounding box center [362, 361] width 487 height 37
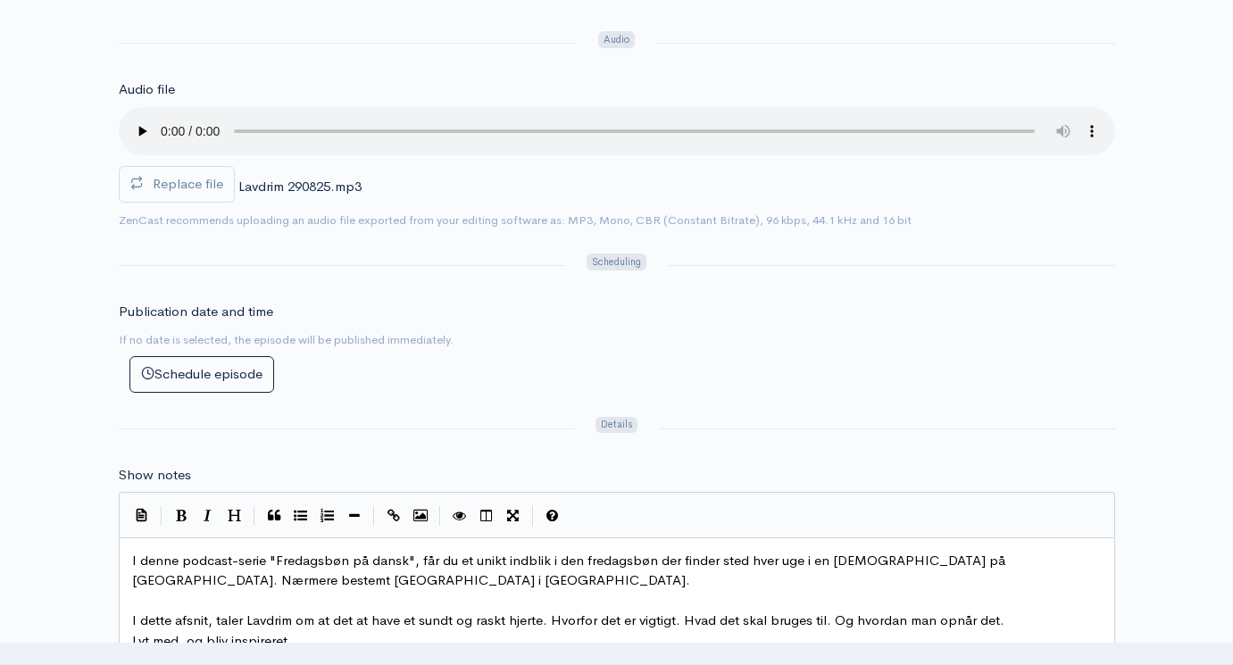
scroll to position [802, 0]
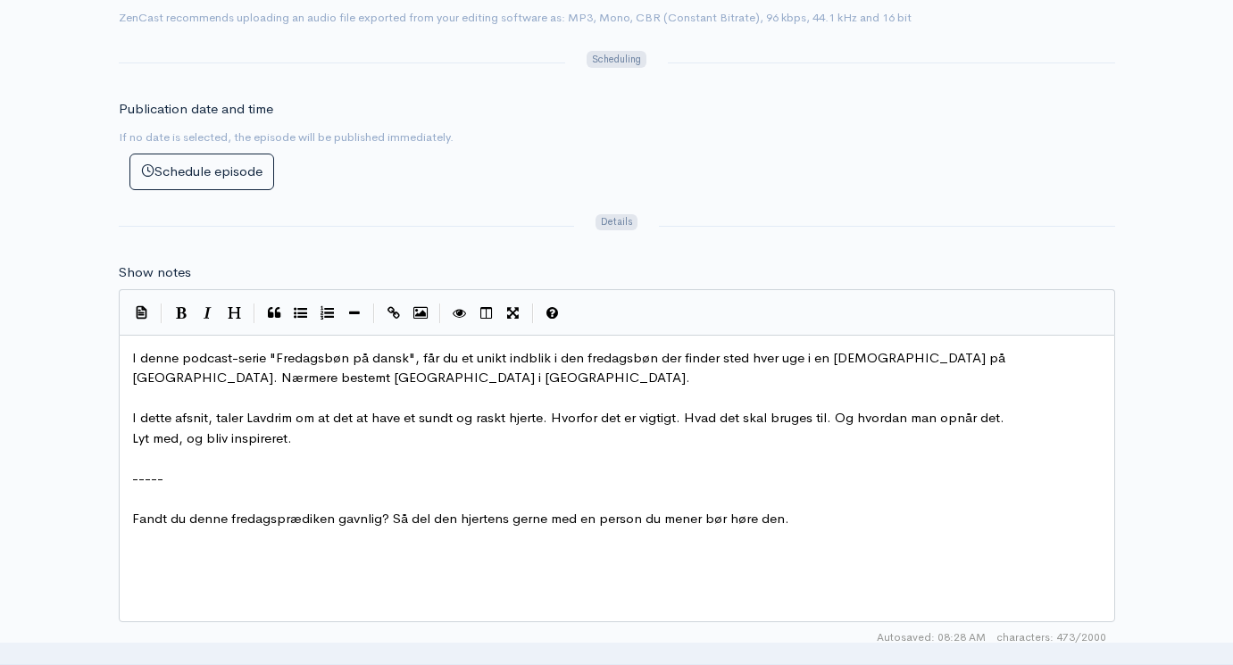
click at [467, 388] on pre "​" at bounding box center [617, 398] width 977 height 21
type textarea "I denne podcast-serie "Fredagsbøn på dansk", får du et unikt indblik i den fred…"
